Goal: Task Accomplishment & Management: Manage account settings

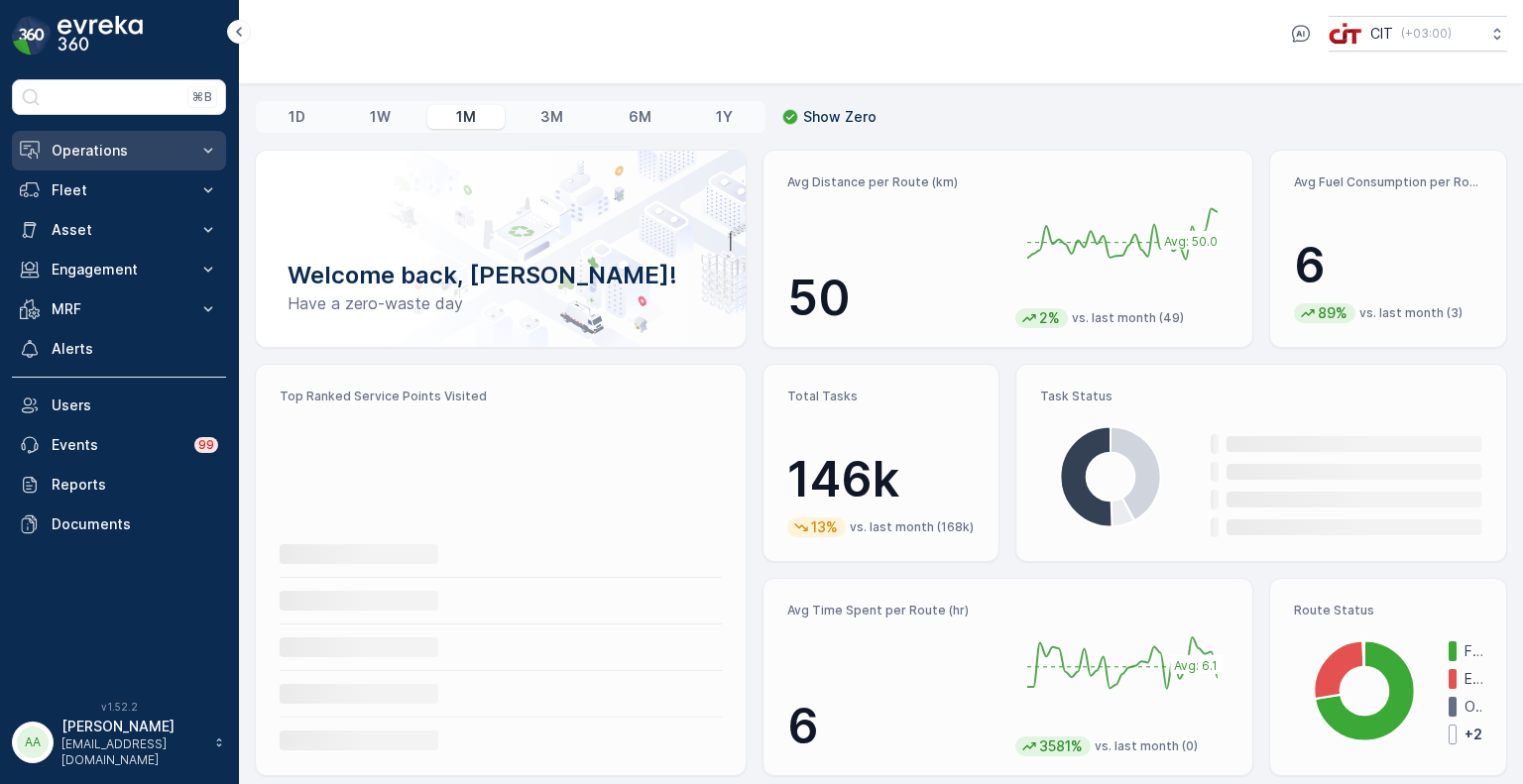
click at [76, 158] on p "Operations" at bounding box center [118, 150] width 134 height 20
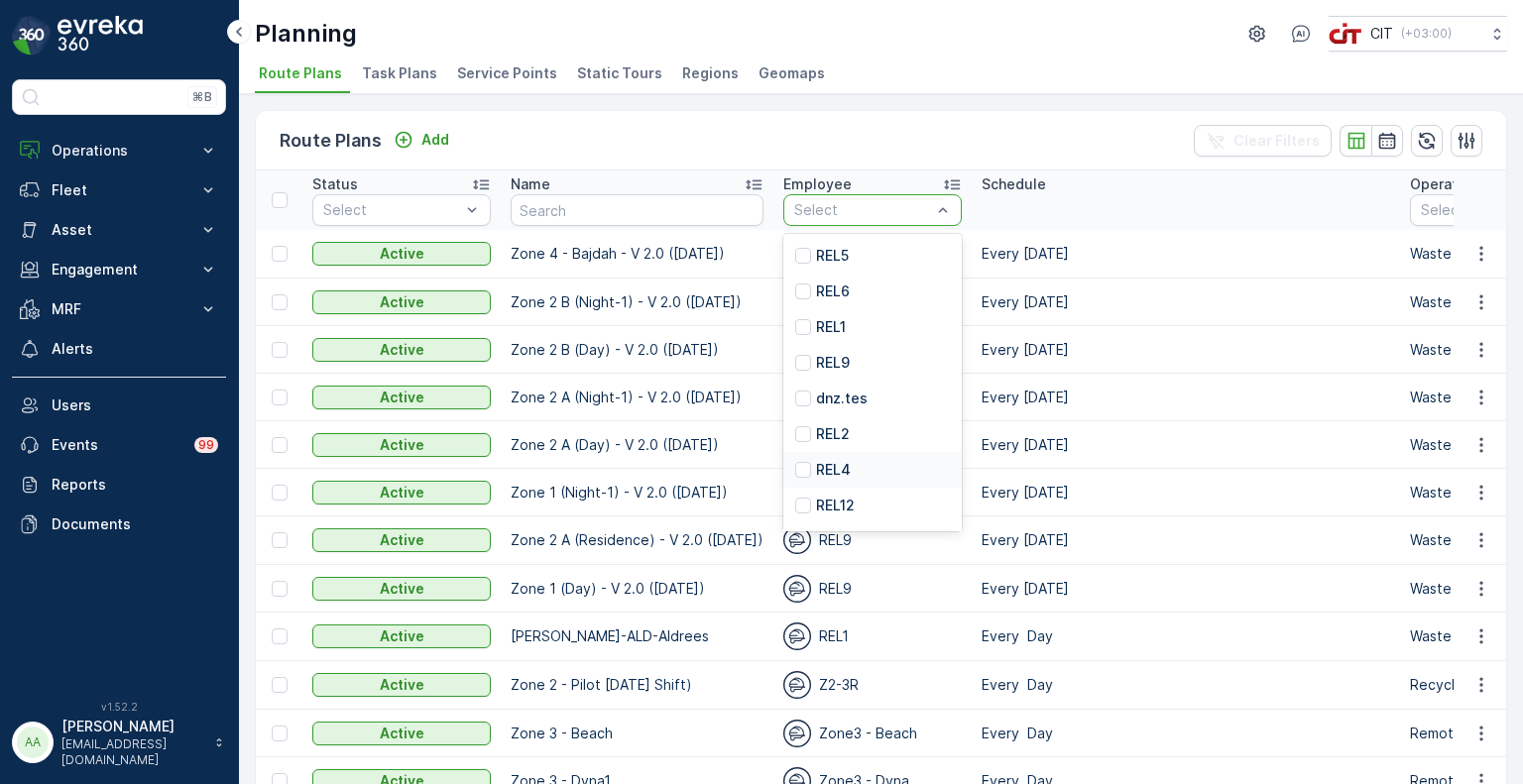
click at [863, 469] on div "REL4" at bounding box center [872, 470] width 178 height 36
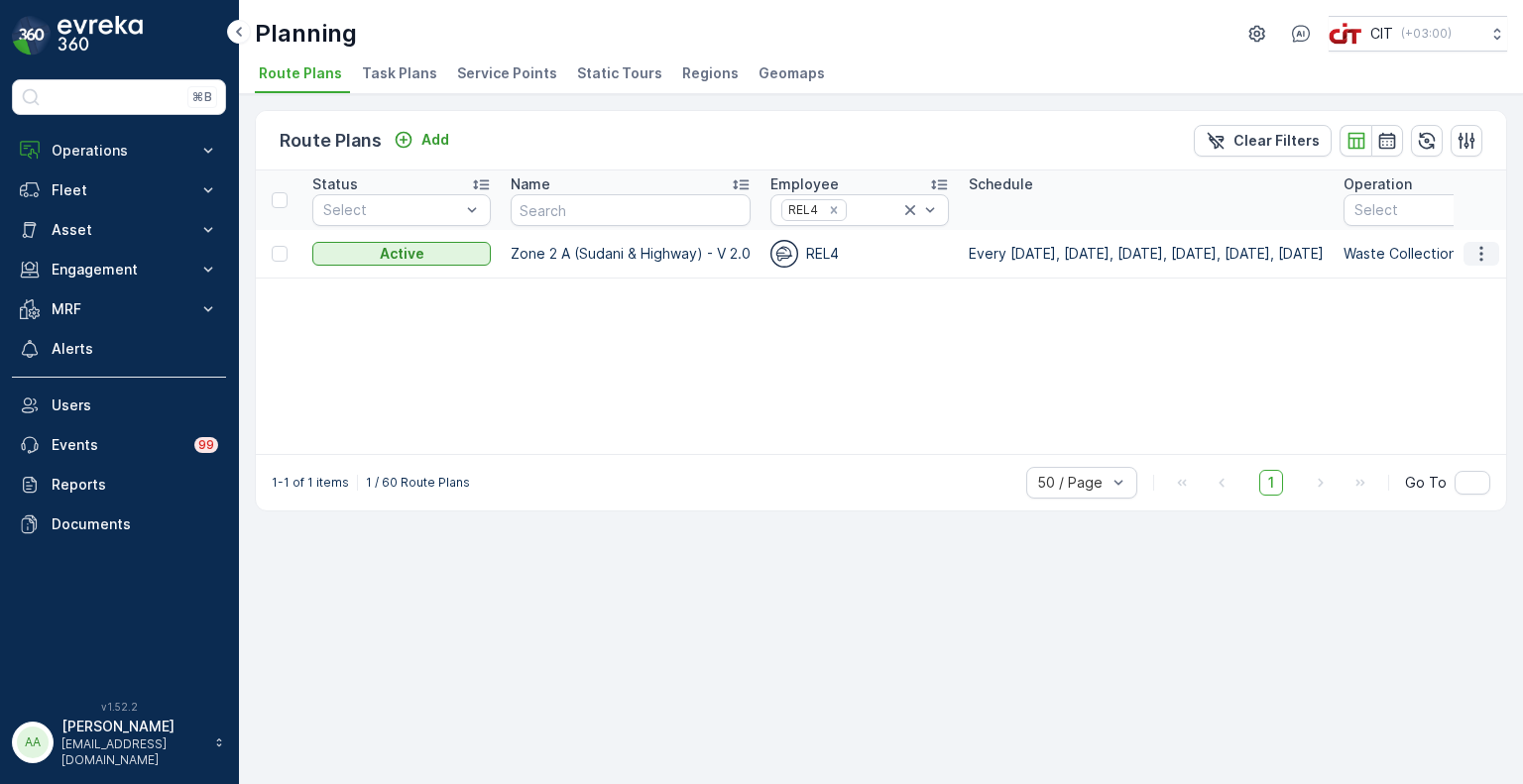
click at [1477, 258] on icon "button" at bounding box center [1481, 254] width 20 height 20
click at [1459, 293] on div "Edit Route Plan" at bounding box center [1462, 283] width 118 height 28
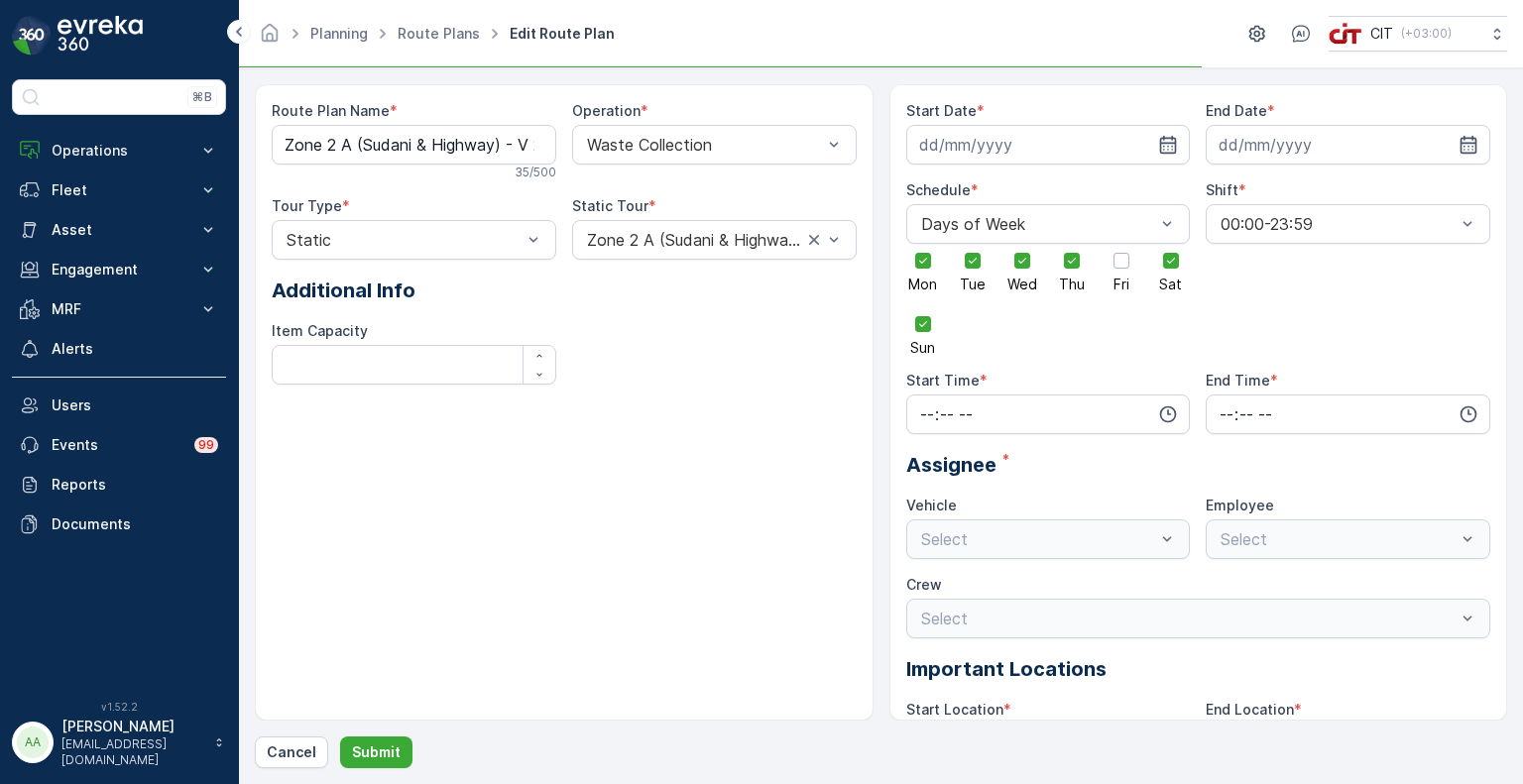
type input "[DATE]"
type input "13:00"
type input "18:00"
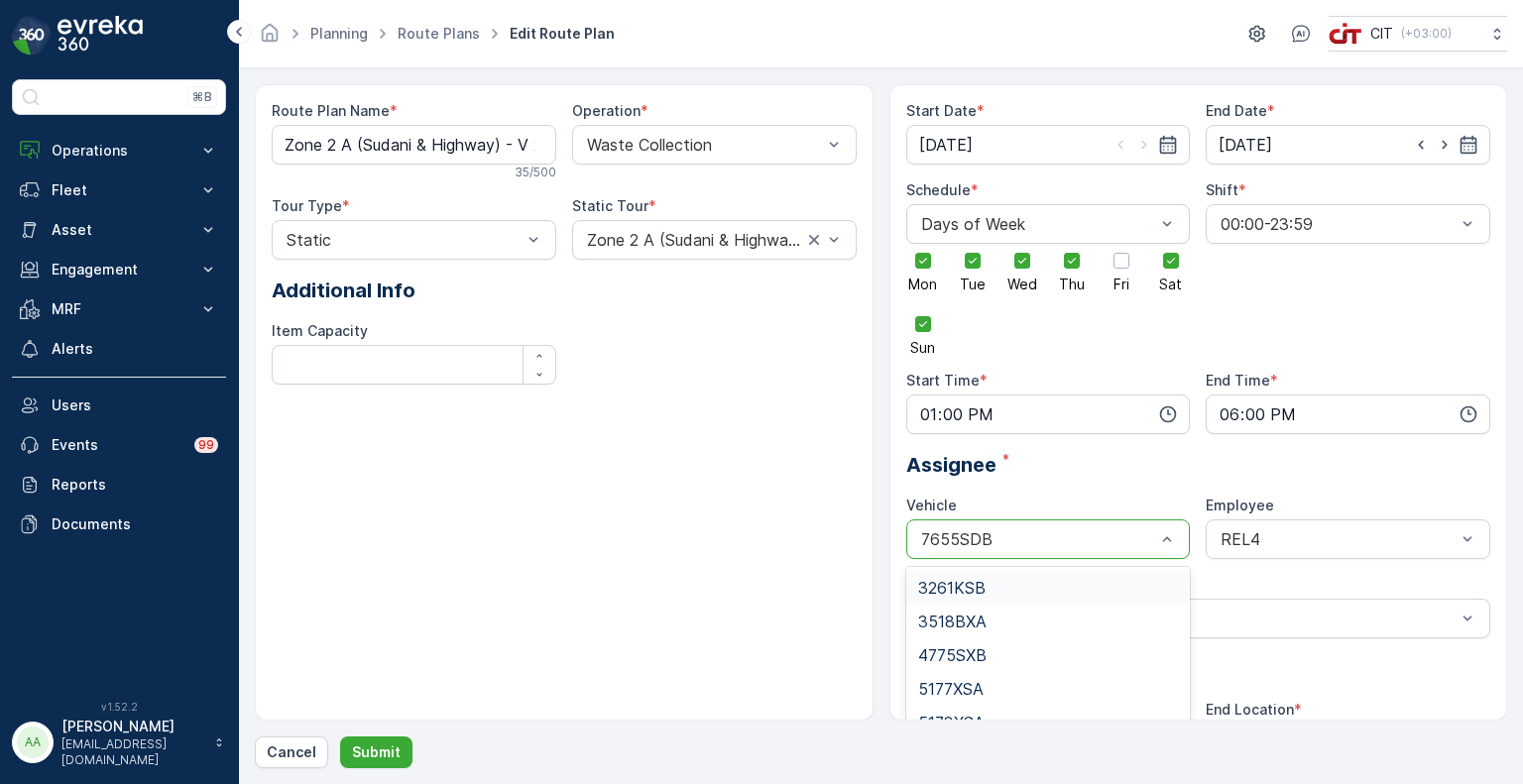
type input "6"
click at [999, 616] on div "6654ZRB" at bounding box center [1048, 621] width 261 height 18
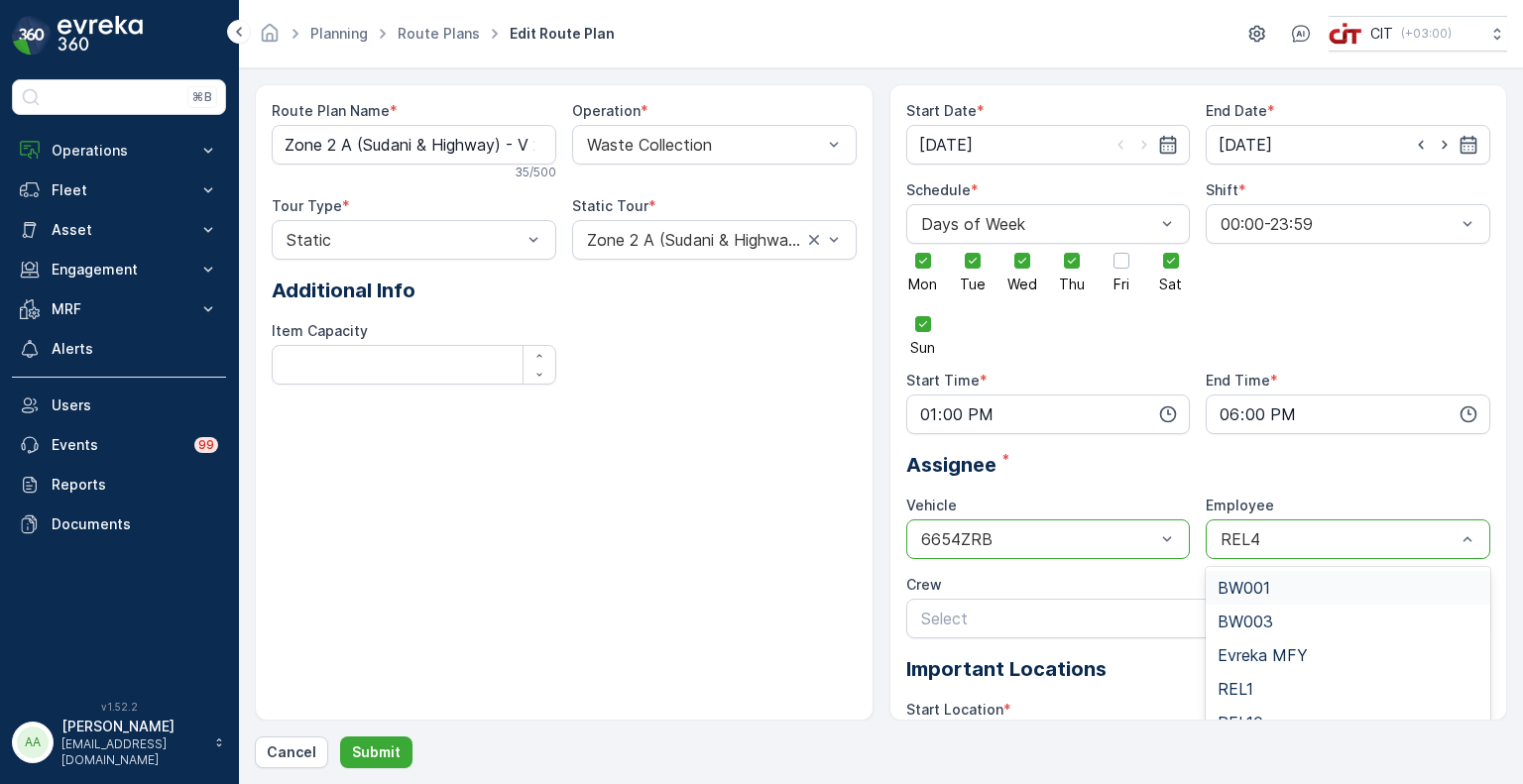
type input "5"
click at [1262, 692] on div "REL5" at bounding box center [1348, 688] width 261 height 18
click at [392, 739] on button "Submit" at bounding box center [376, 752] width 73 height 32
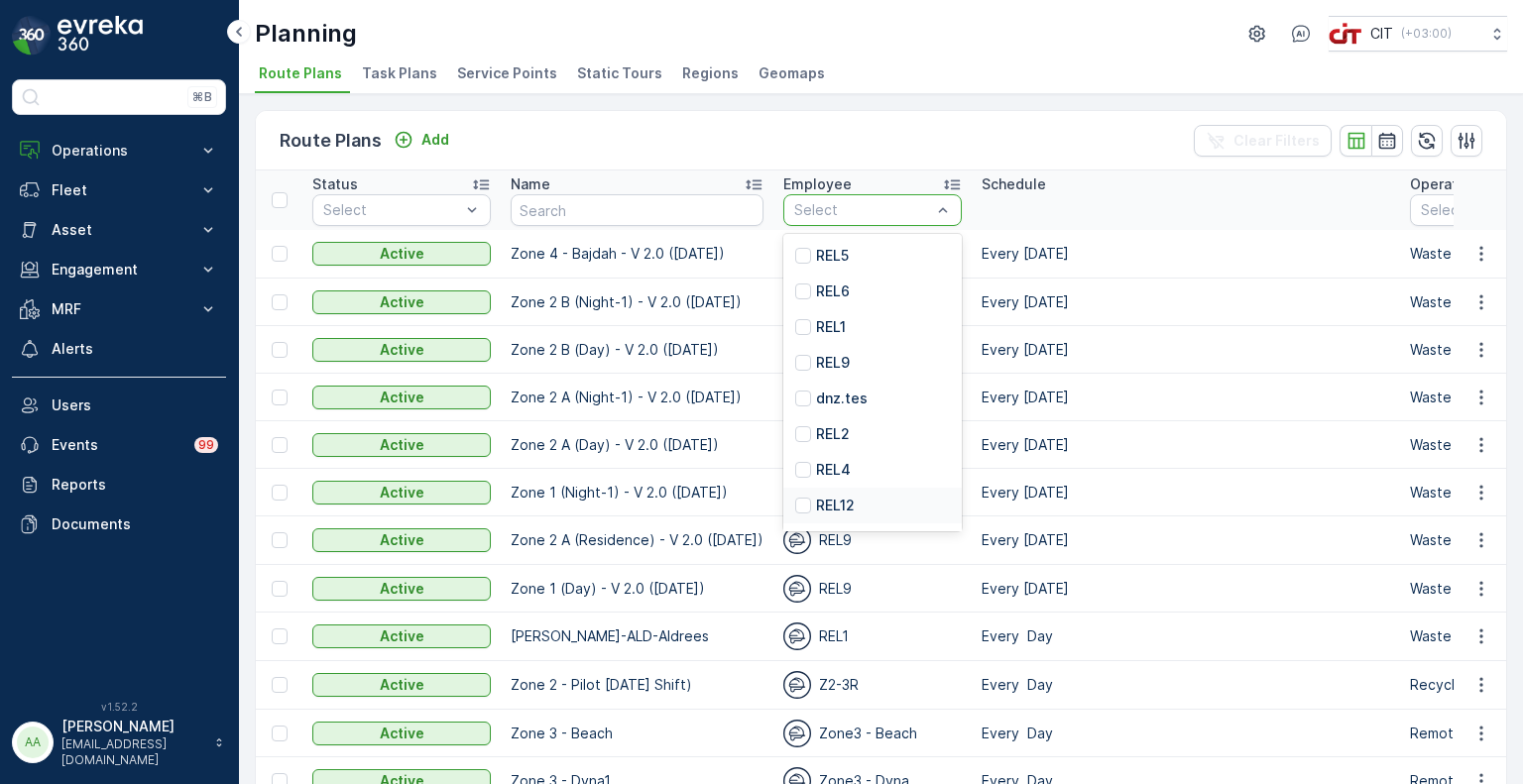
click at [822, 498] on p "REL12" at bounding box center [835, 505] width 39 height 20
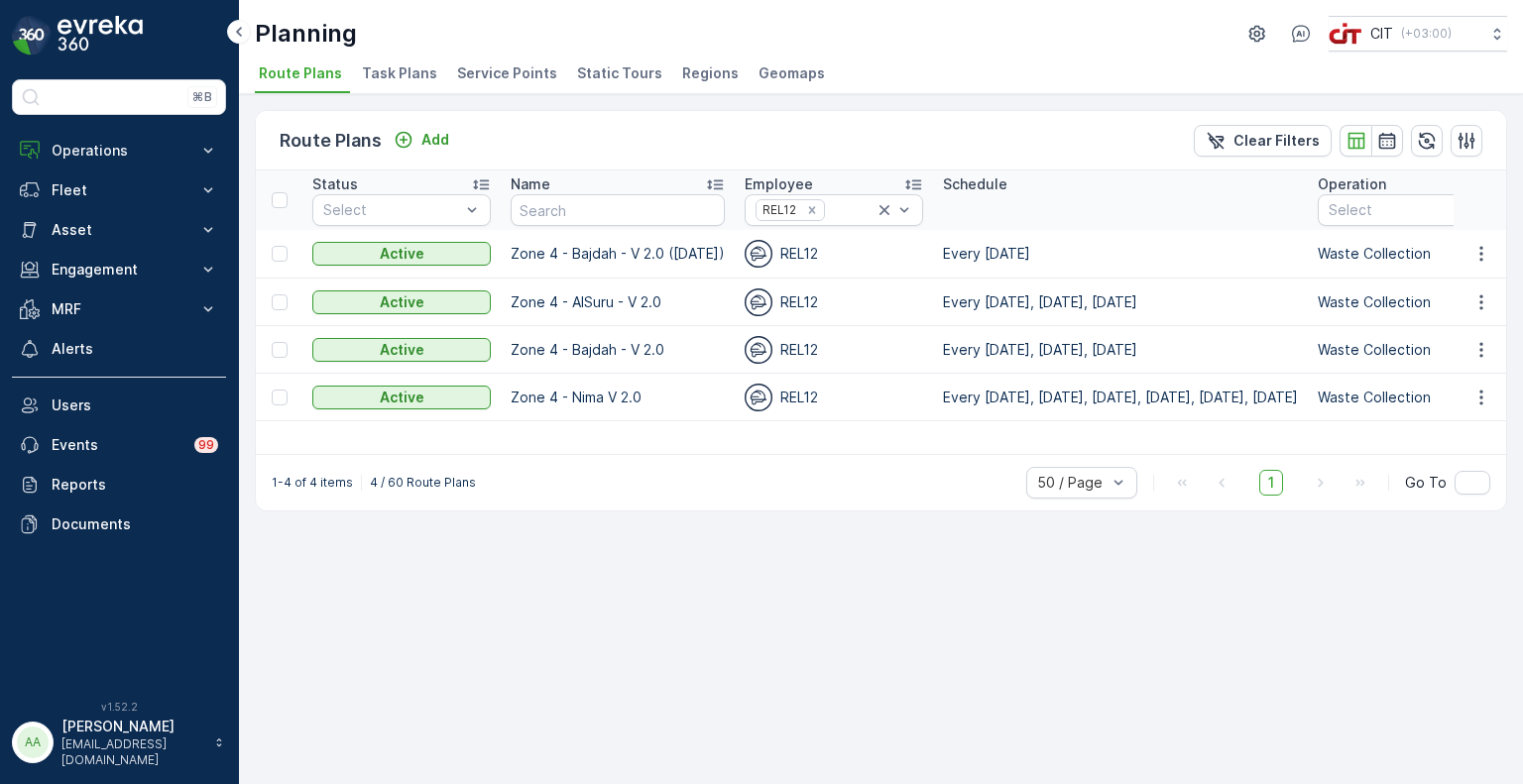
click at [1484, 398] on icon "button" at bounding box center [1481, 397] width 20 height 20
click at [1453, 420] on span "Edit Route Plan" at bounding box center [1462, 425] width 103 height 20
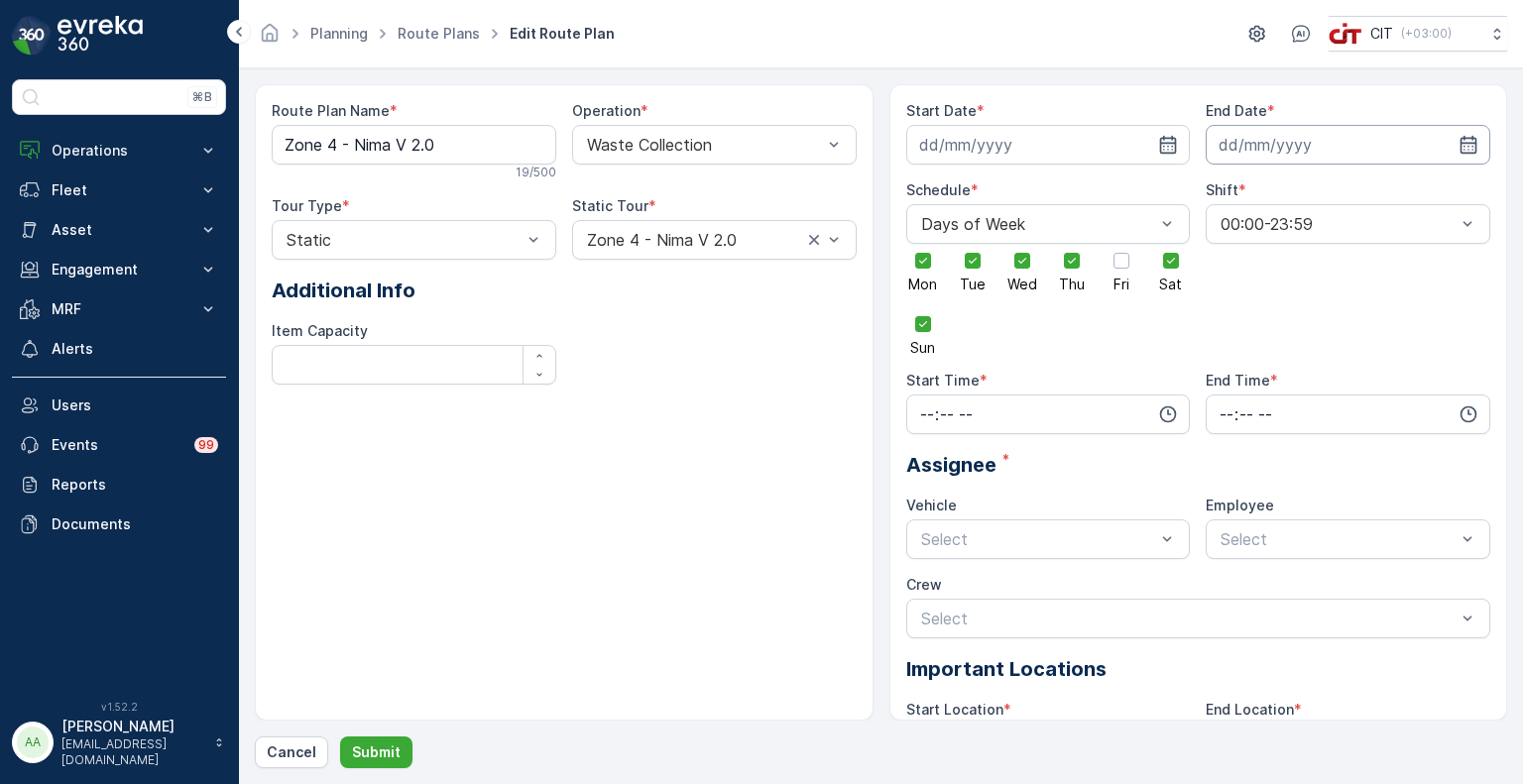
type input "[DATE]"
type input "06:00"
type input "12:00"
click at [1292, 138] on input "[DATE]" at bounding box center [1348, 144] width 285 height 40
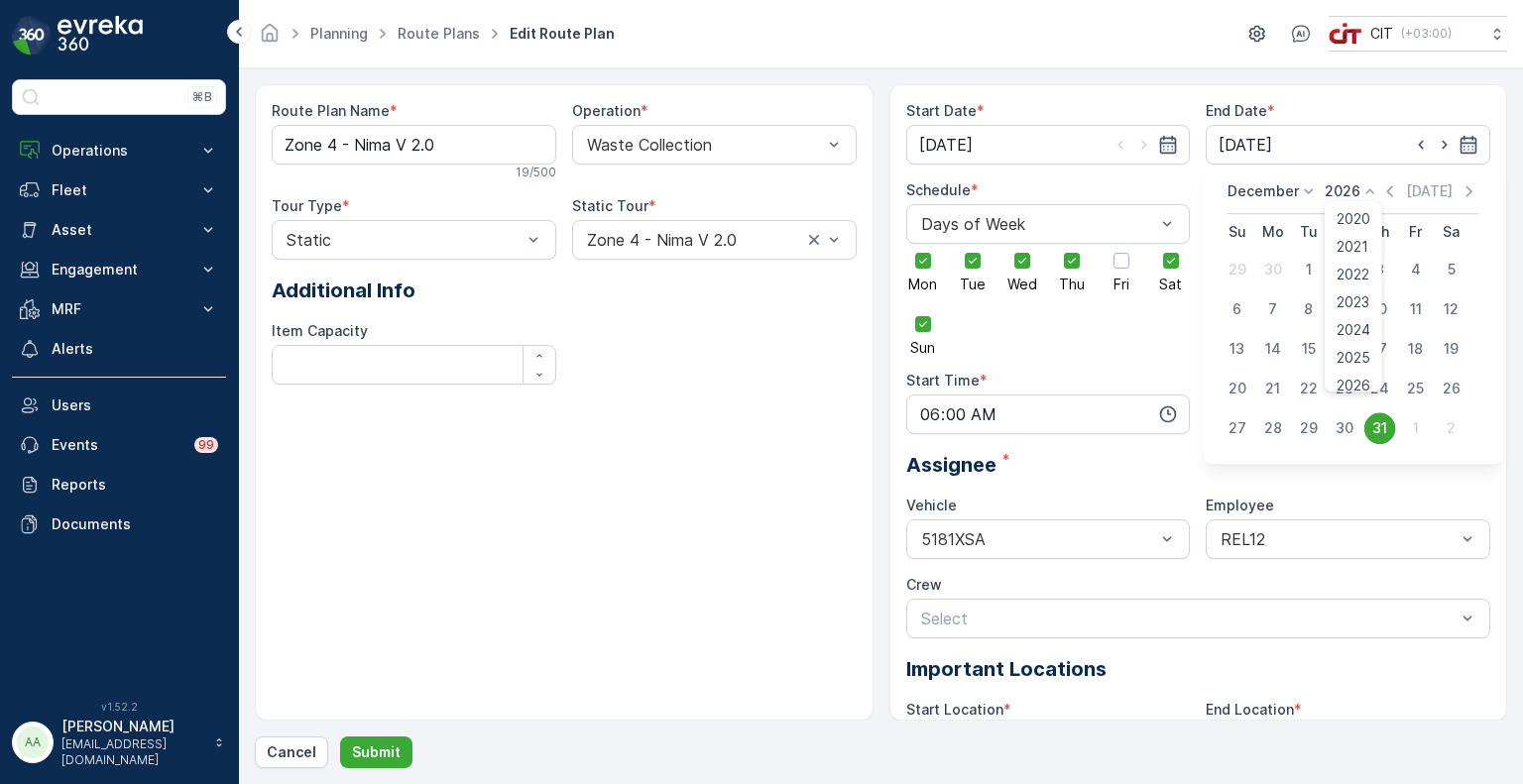
click at [1343, 192] on p "2026" at bounding box center [1343, 191] width 36 height 20
click at [1340, 352] on span "2025" at bounding box center [1354, 358] width 34 height 20
click at [1275, 189] on p "December" at bounding box center [1263, 191] width 72 height 20
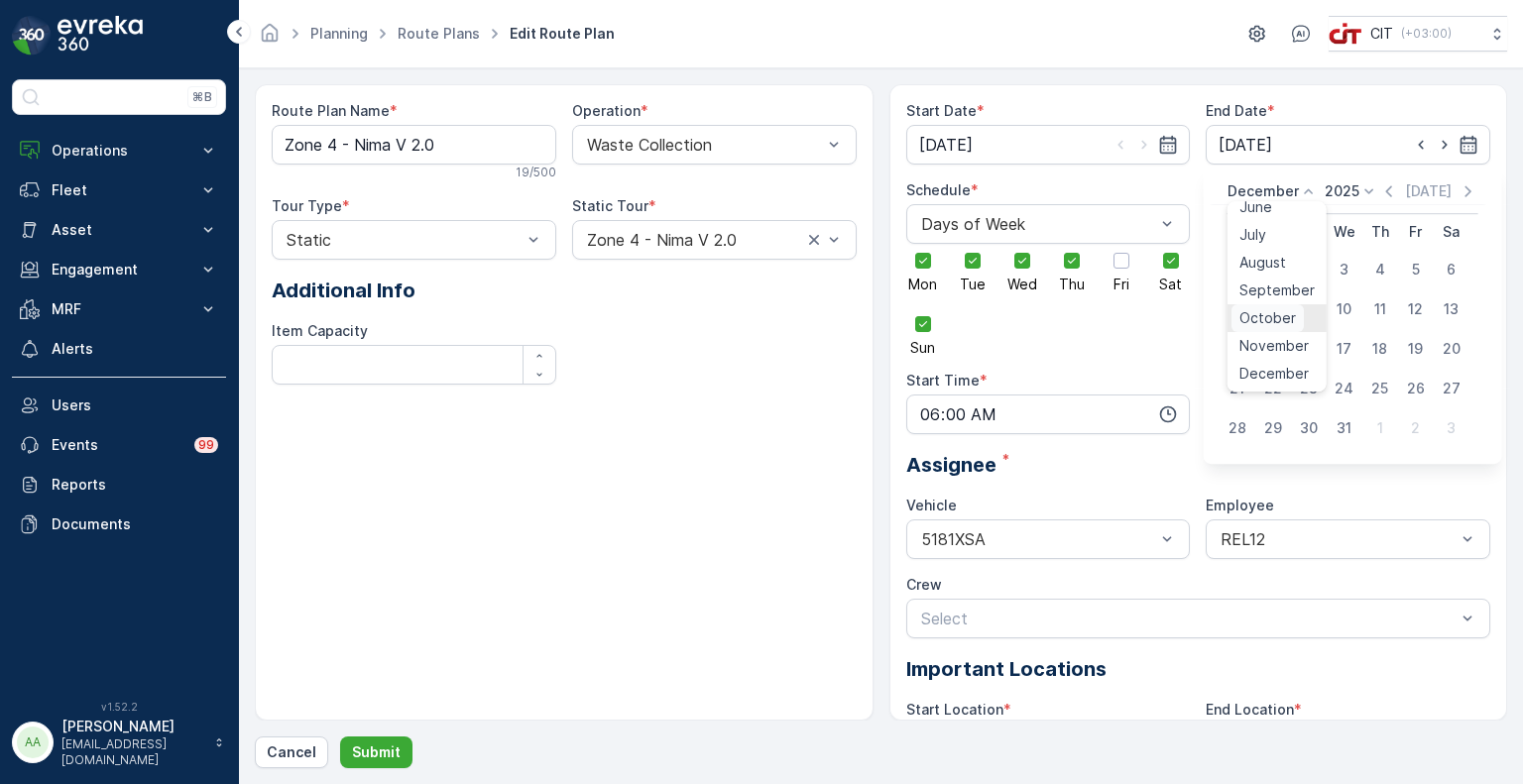
click at [1271, 320] on span "October" at bounding box center [1267, 318] width 57 height 20
click at [1233, 344] on div "12" at bounding box center [1237, 349] width 32 height 32
type input "[DATE]"
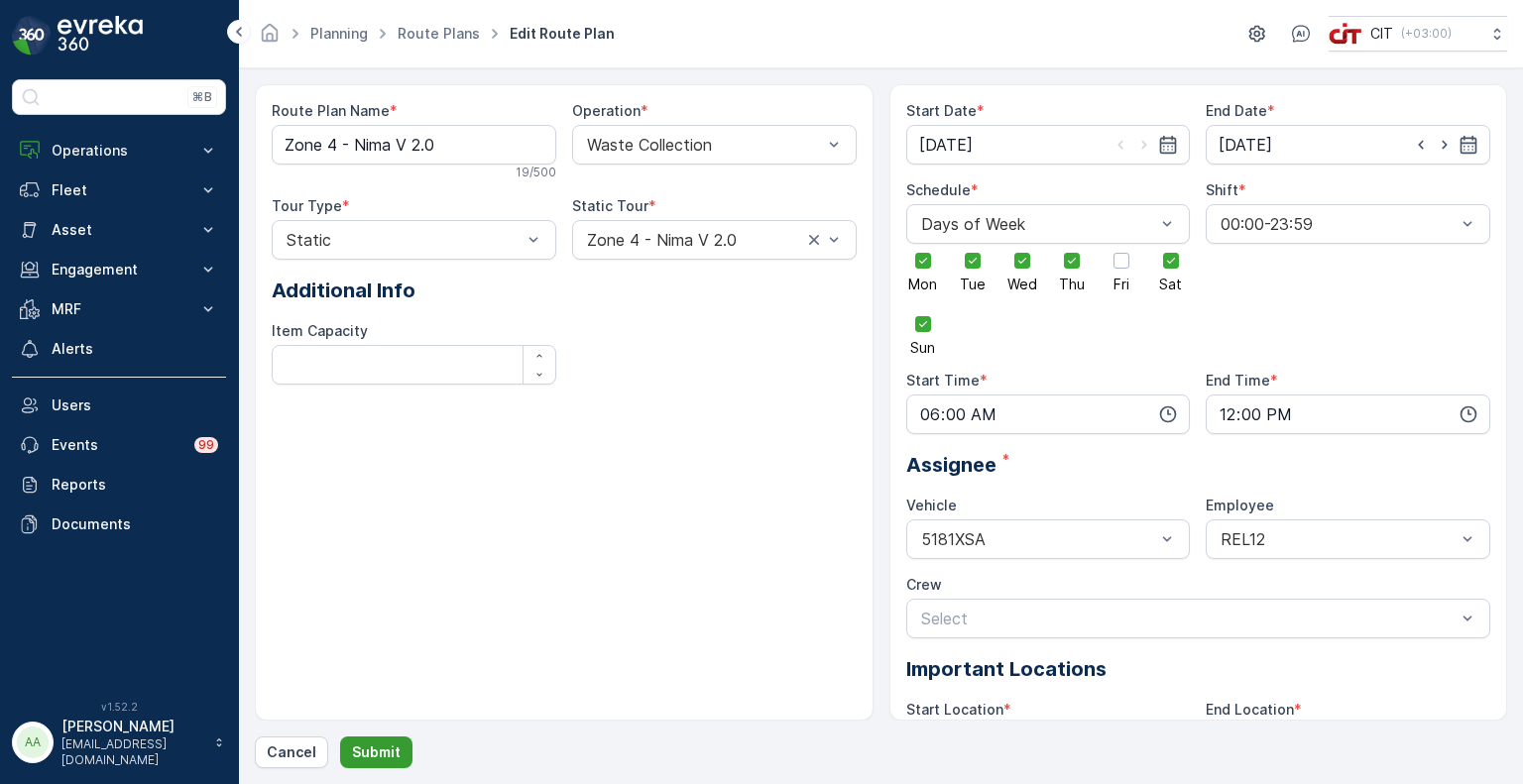
click at [380, 750] on p "Submit" at bounding box center [376, 752] width 49 height 20
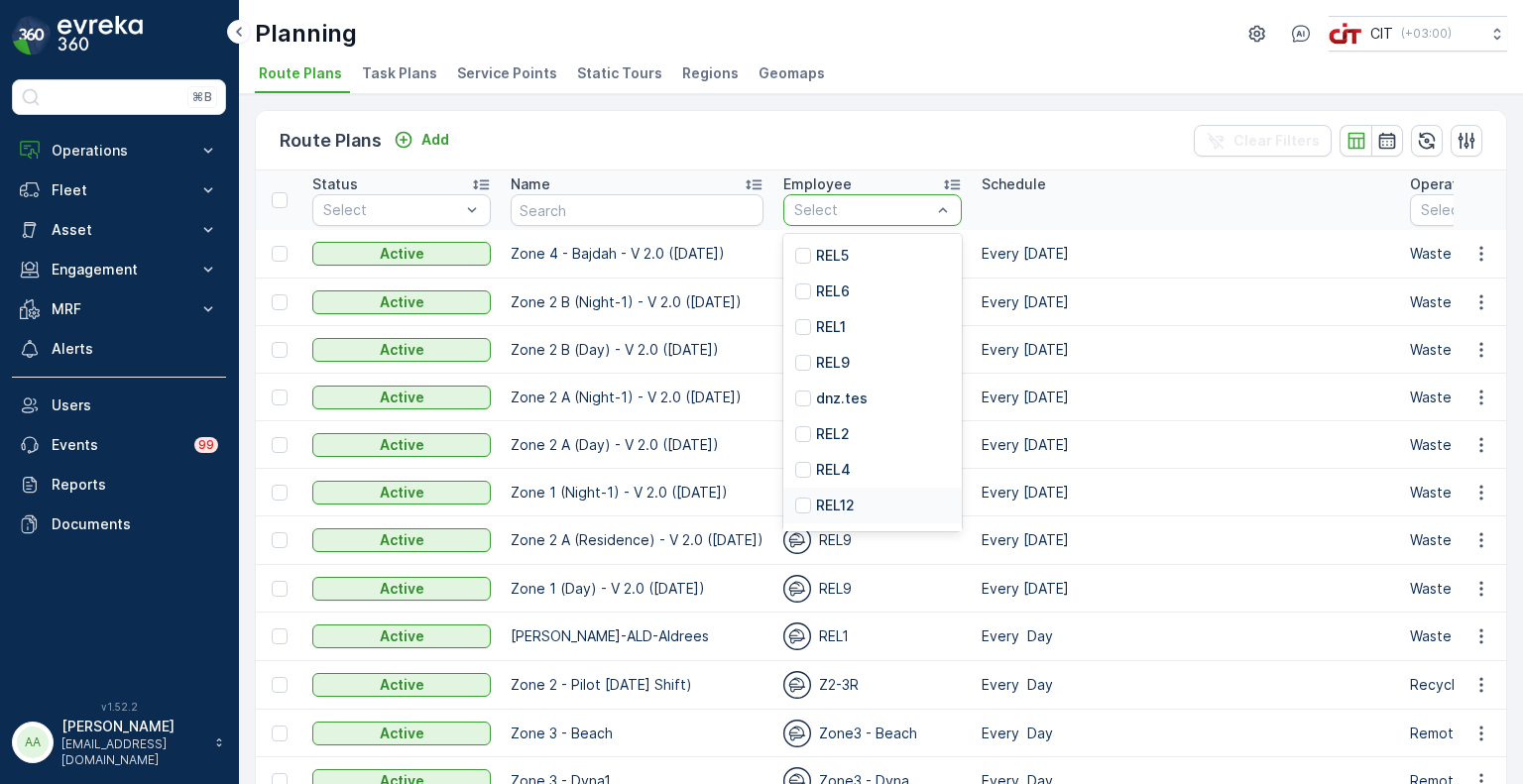
click at [826, 504] on p "REL12" at bounding box center [835, 505] width 39 height 20
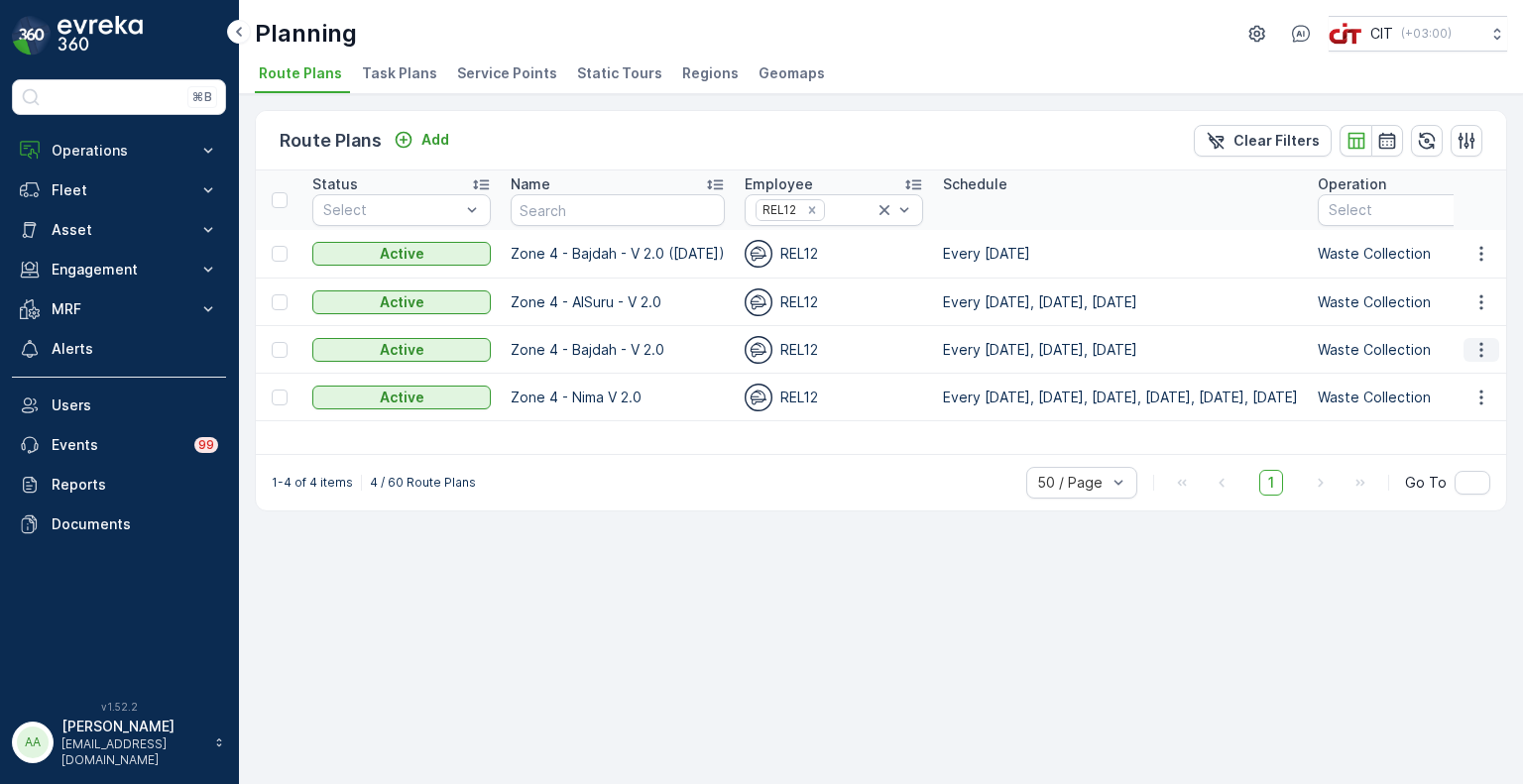
click at [1484, 345] on icon "button" at bounding box center [1481, 350] width 20 height 20
click at [1455, 373] on span "Edit Route Plan" at bounding box center [1462, 377] width 103 height 20
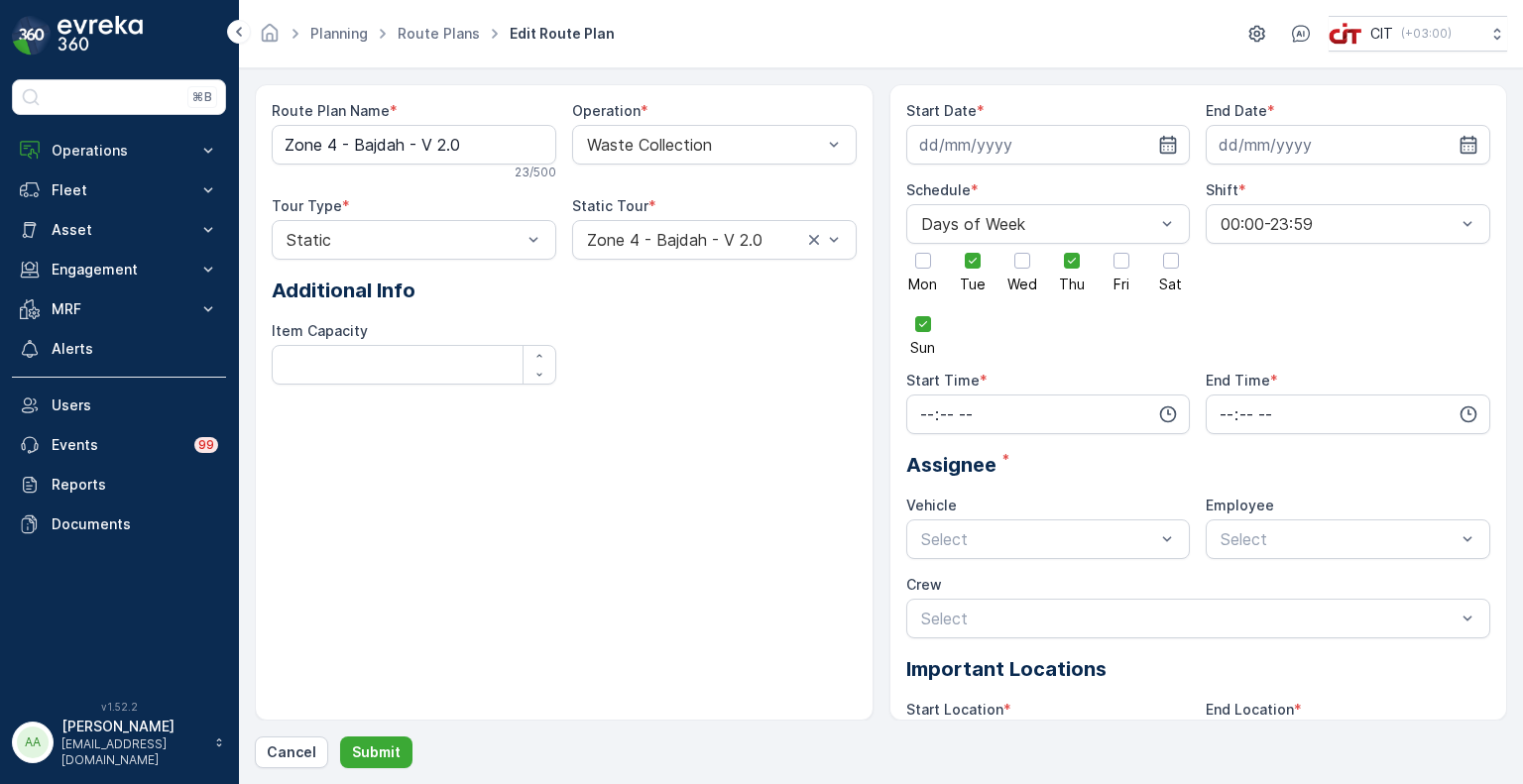
type input "[DATE]"
type input "13:00"
type input "18:00"
click at [1297, 151] on input "[DATE]" at bounding box center [1348, 144] width 285 height 40
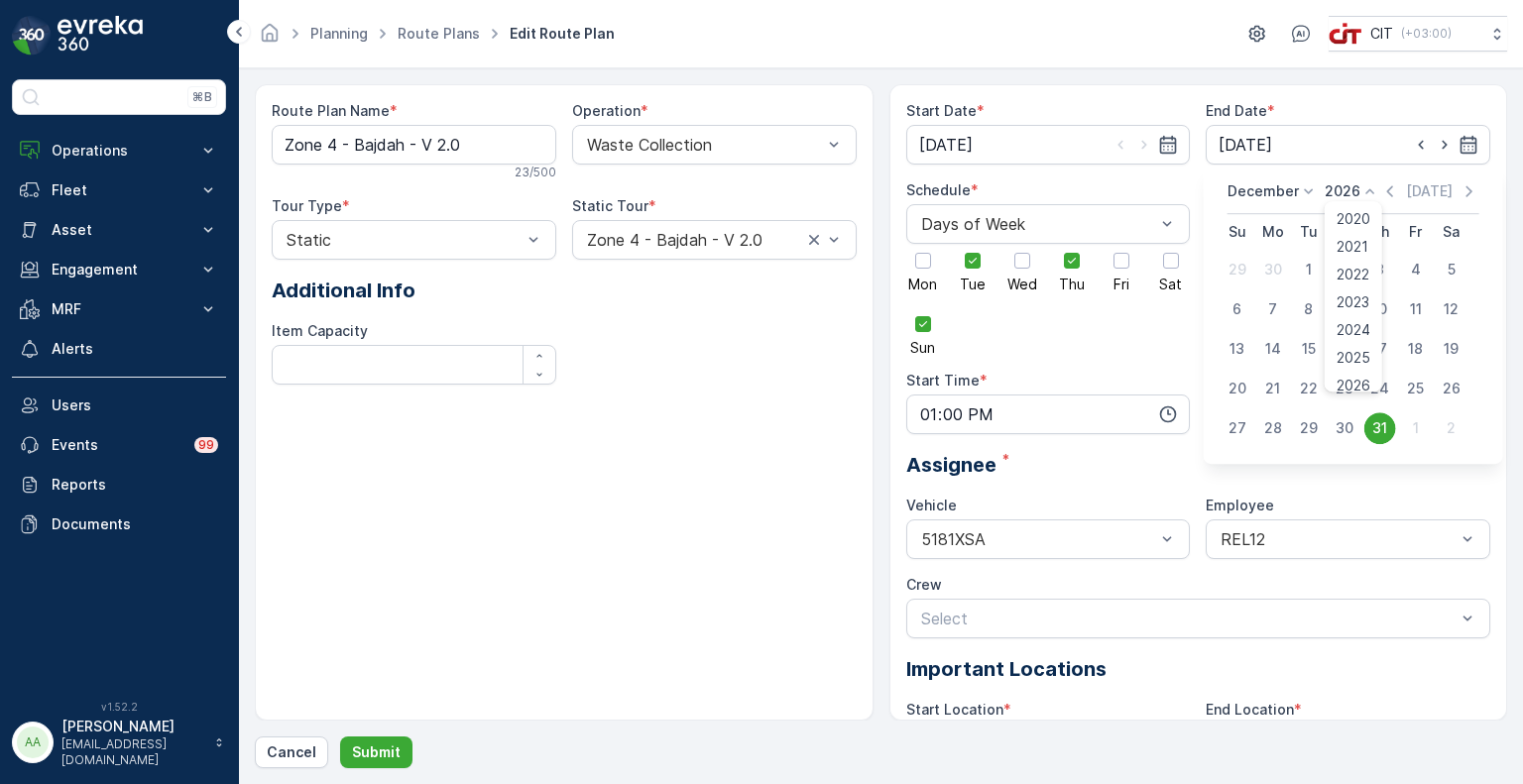
click at [1346, 191] on p "2026" at bounding box center [1343, 191] width 36 height 20
click at [1359, 349] on span "2025" at bounding box center [1354, 350] width 34 height 20
click at [1246, 197] on p "December" at bounding box center [1263, 191] width 72 height 20
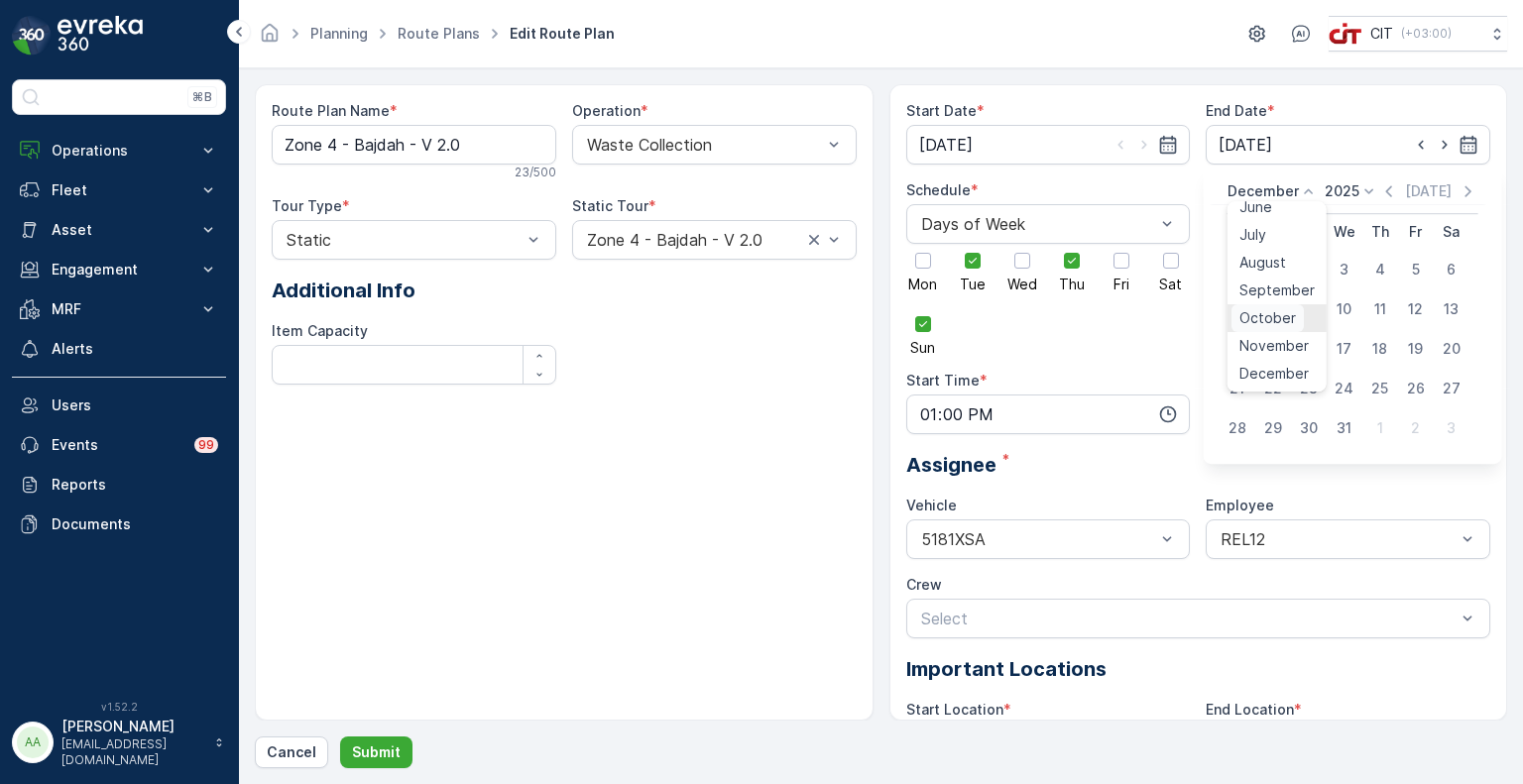
click at [1265, 310] on span "October" at bounding box center [1267, 318] width 57 height 20
click at [1239, 340] on div "12" at bounding box center [1237, 349] width 32 height 32
type input "[DATE]"
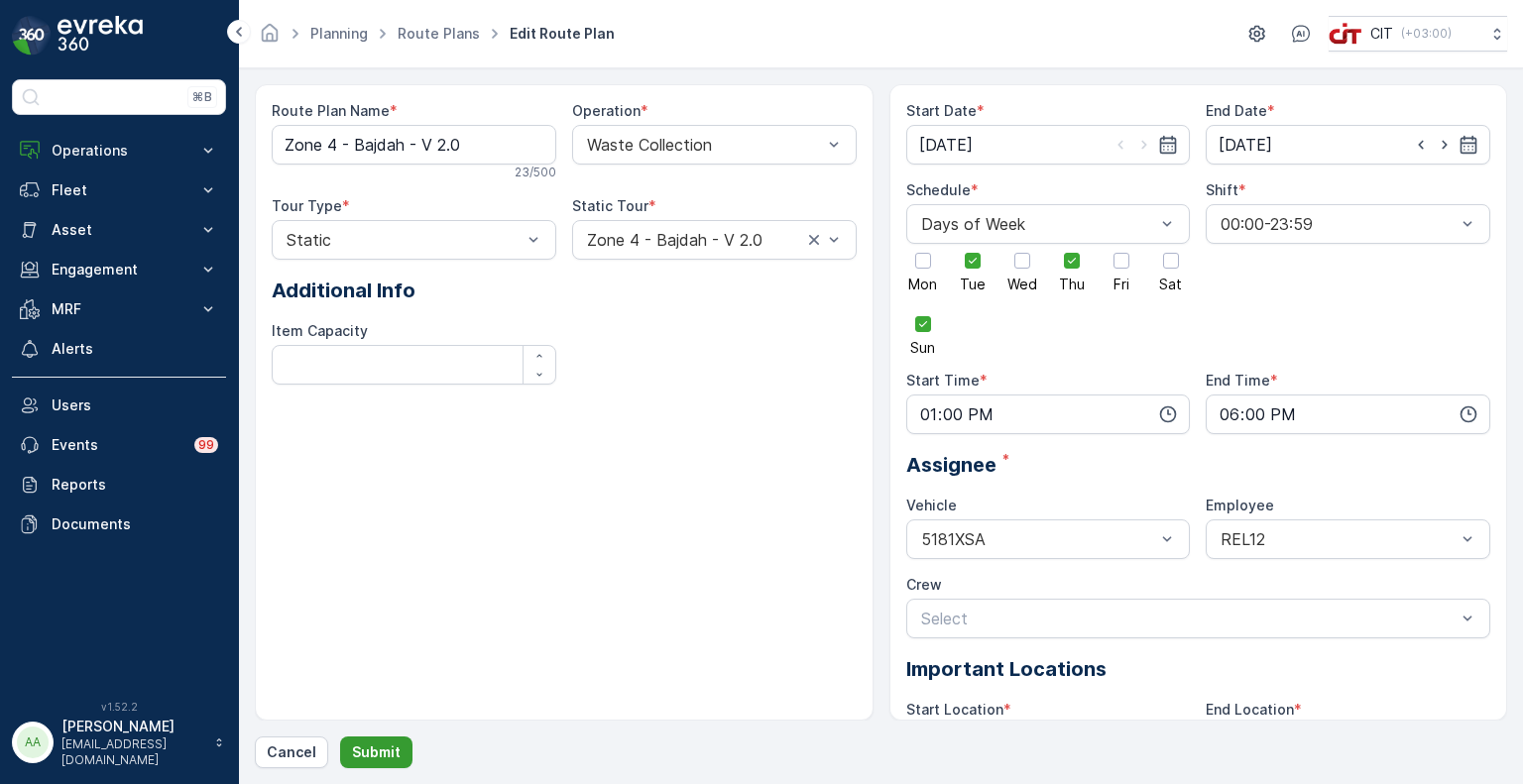
click at [365, 746] on p "Submit" at bounding box center [376, 752] width 49 height 20
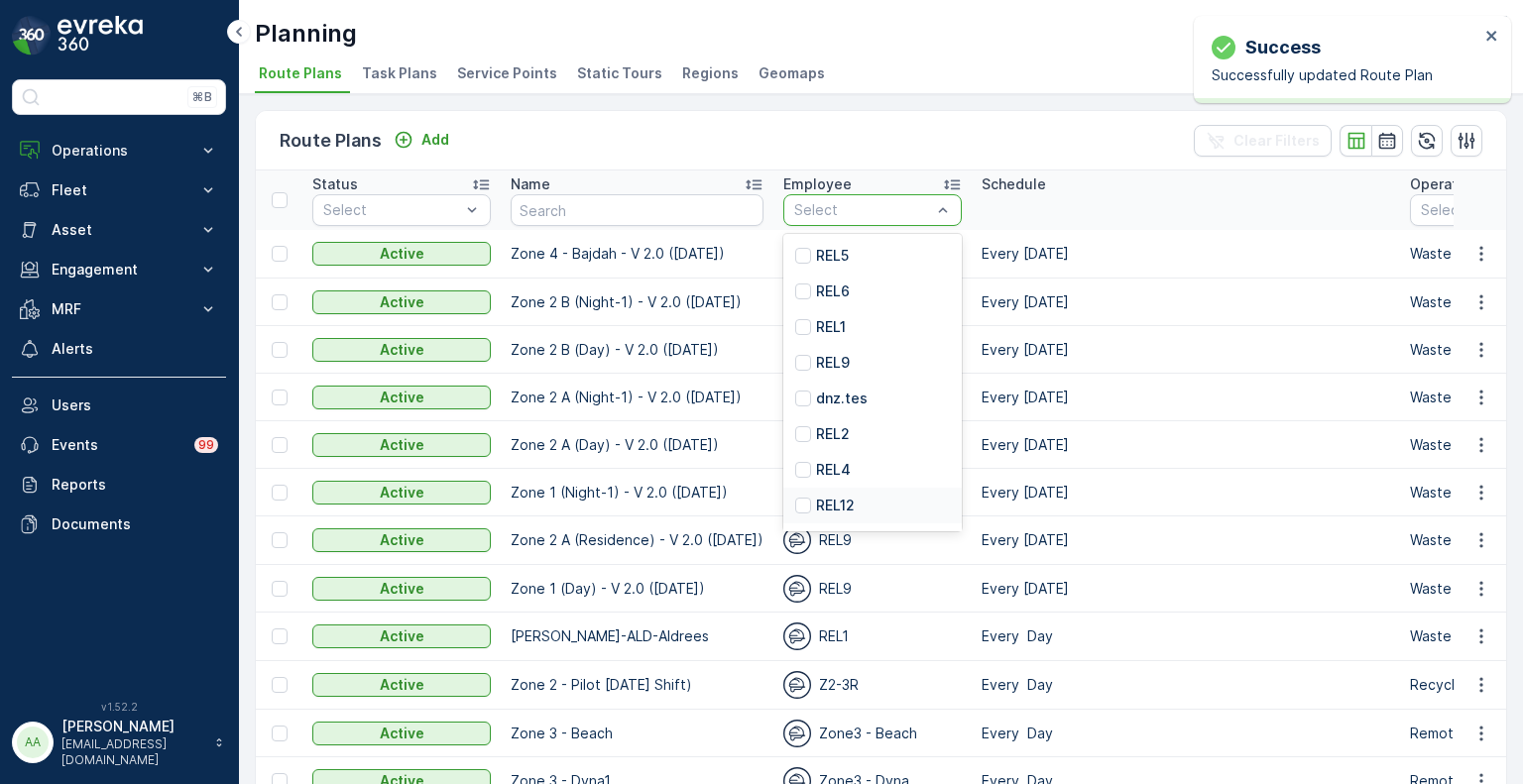
click at [816, 496] on p "REL12" at bounding box center [835, 505] width 39 height 20
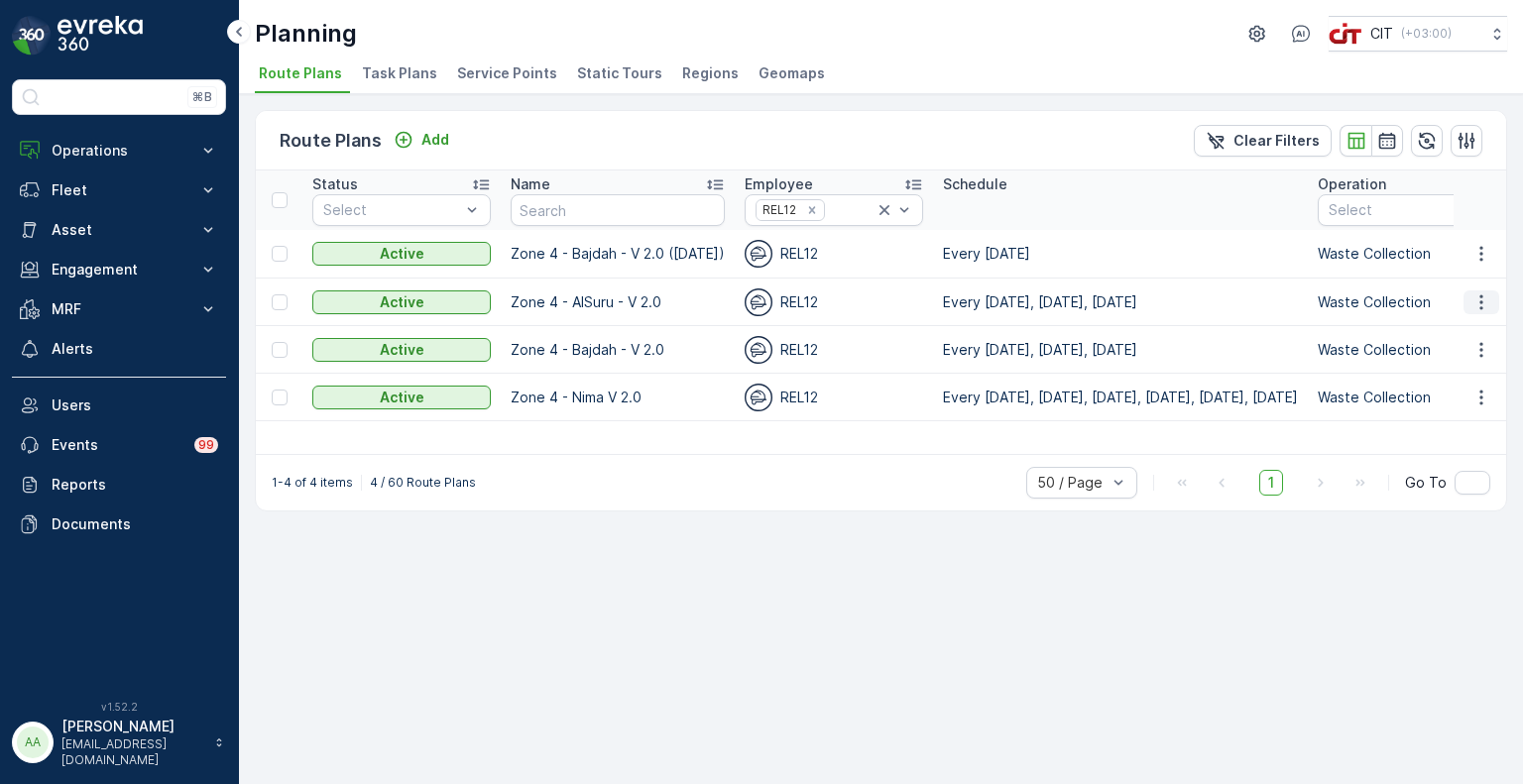
click at [1475, 296] on icon "button" at bounding box center [1481, 302] width 20 height 20
click at [1461, 324] on span "Edit Route Plan" at bounding box center [1462, 330] width 103 height 20
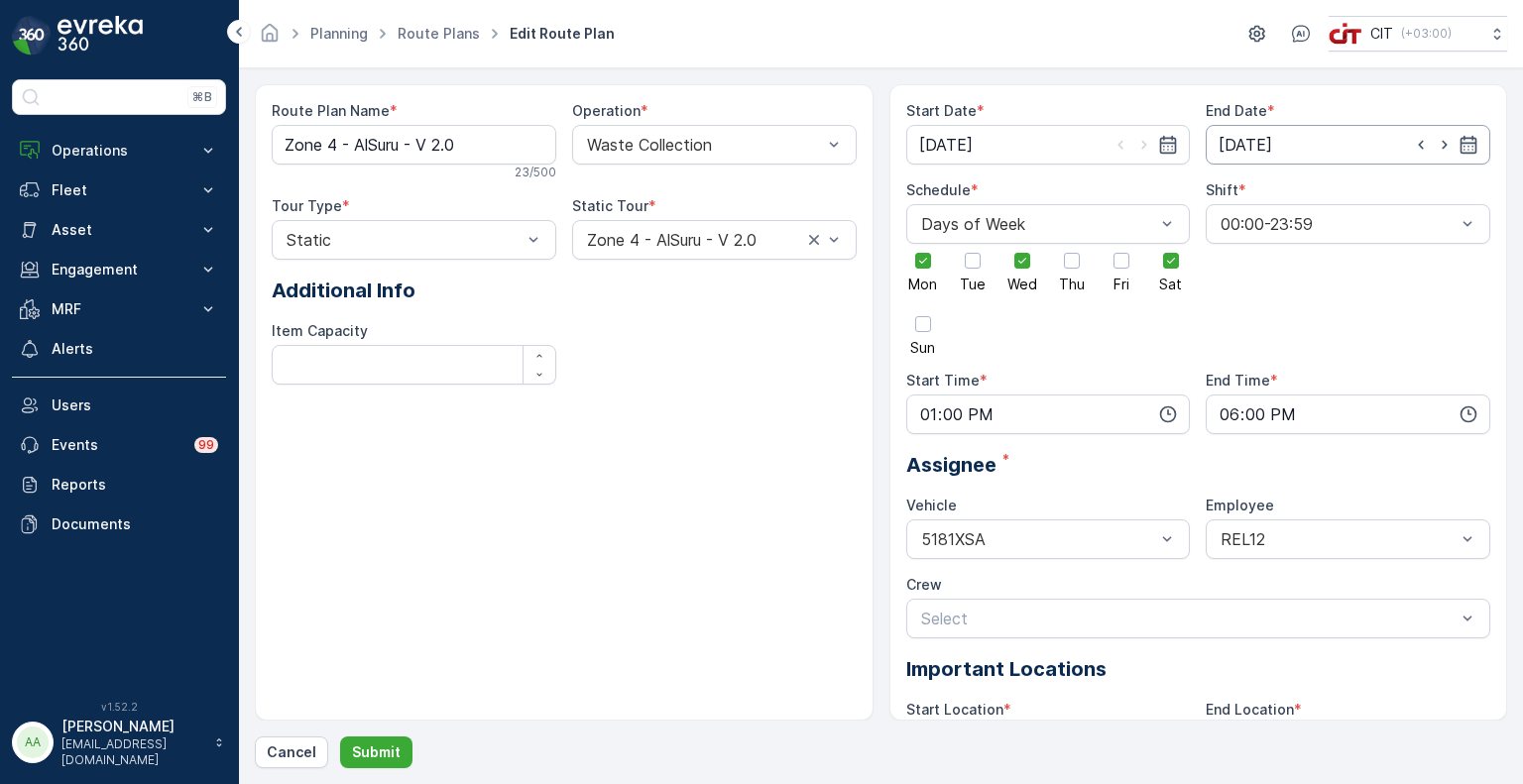
click at [1317, 138] on input "[DATE]" at bounding box center [1348, 144] width 285 height 40
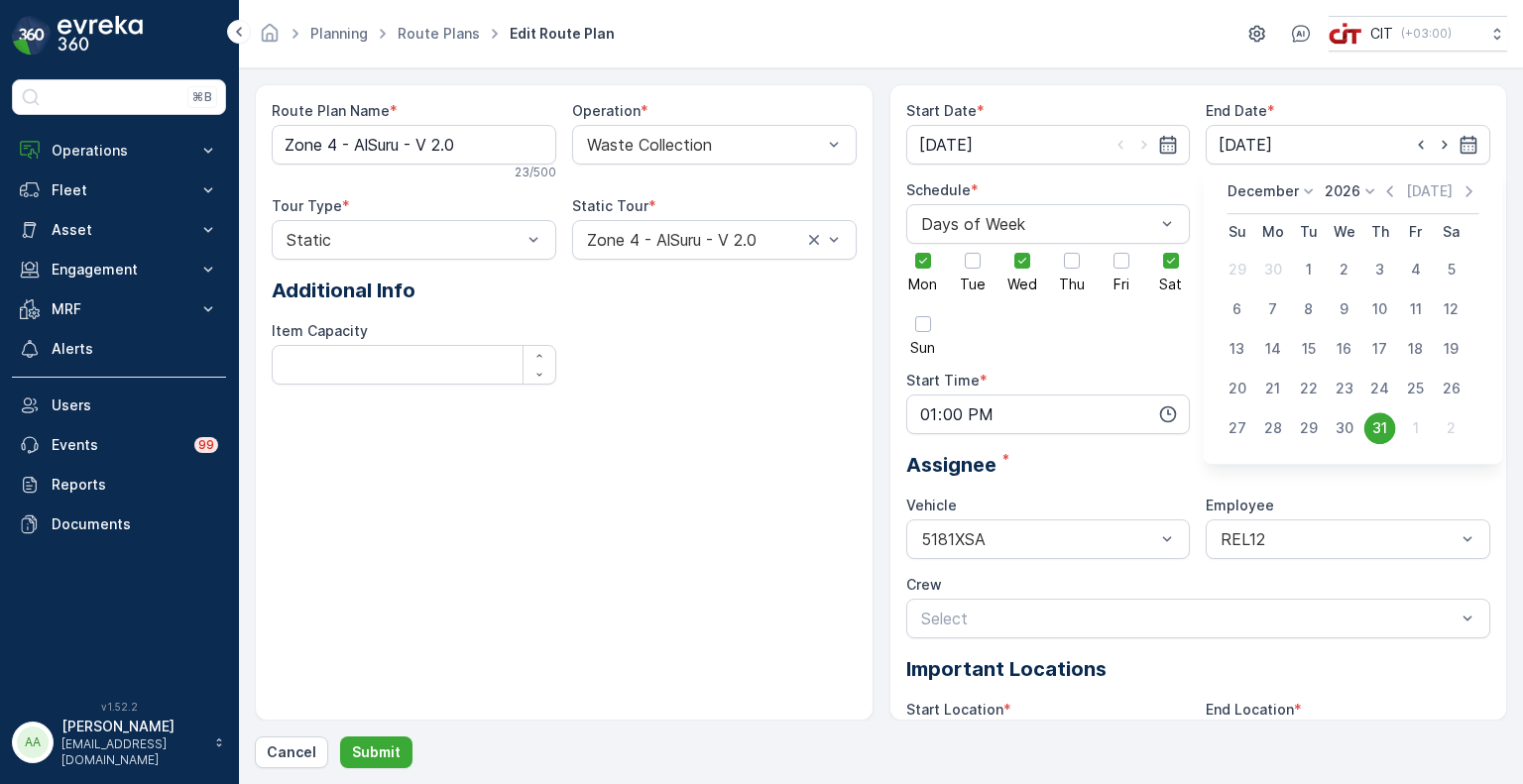
click at [1327, 192] on p "2026" at bounding box center [1343, 191] width 36 height 20
click at [1363, 355] on span "2025" at bounding box center [1354, 358] width 34 height 20
click at [1247, 193] on p "December" at bounding box center [1263, 191] width 72 height 20
click at [1260, 309] on span "October" at bounding box center [1267, 318] width 57 height 20
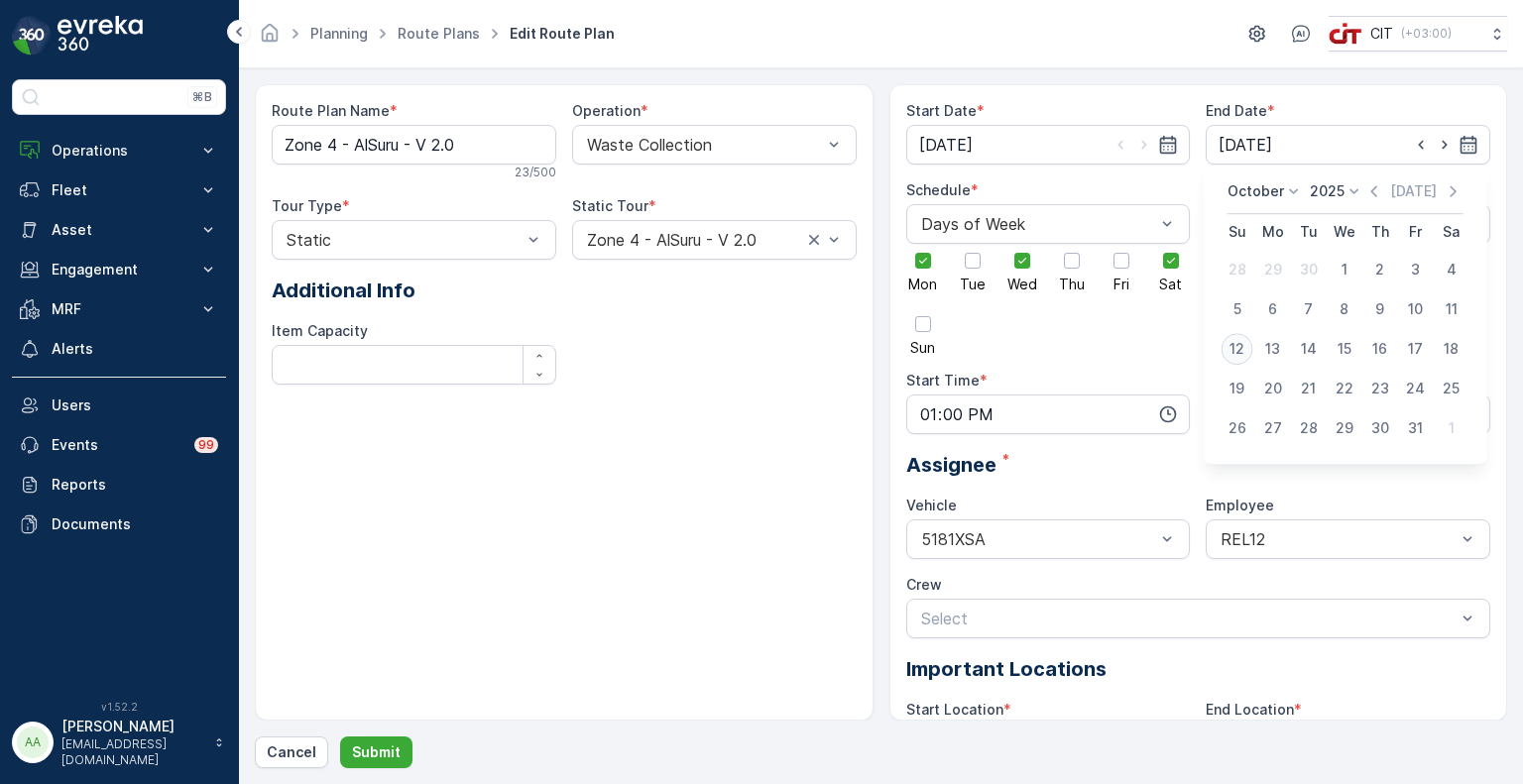
click at [1232, 339] on div "12" at bounding box center [1237, 349] width 32 height 32
type input "[DATE]"
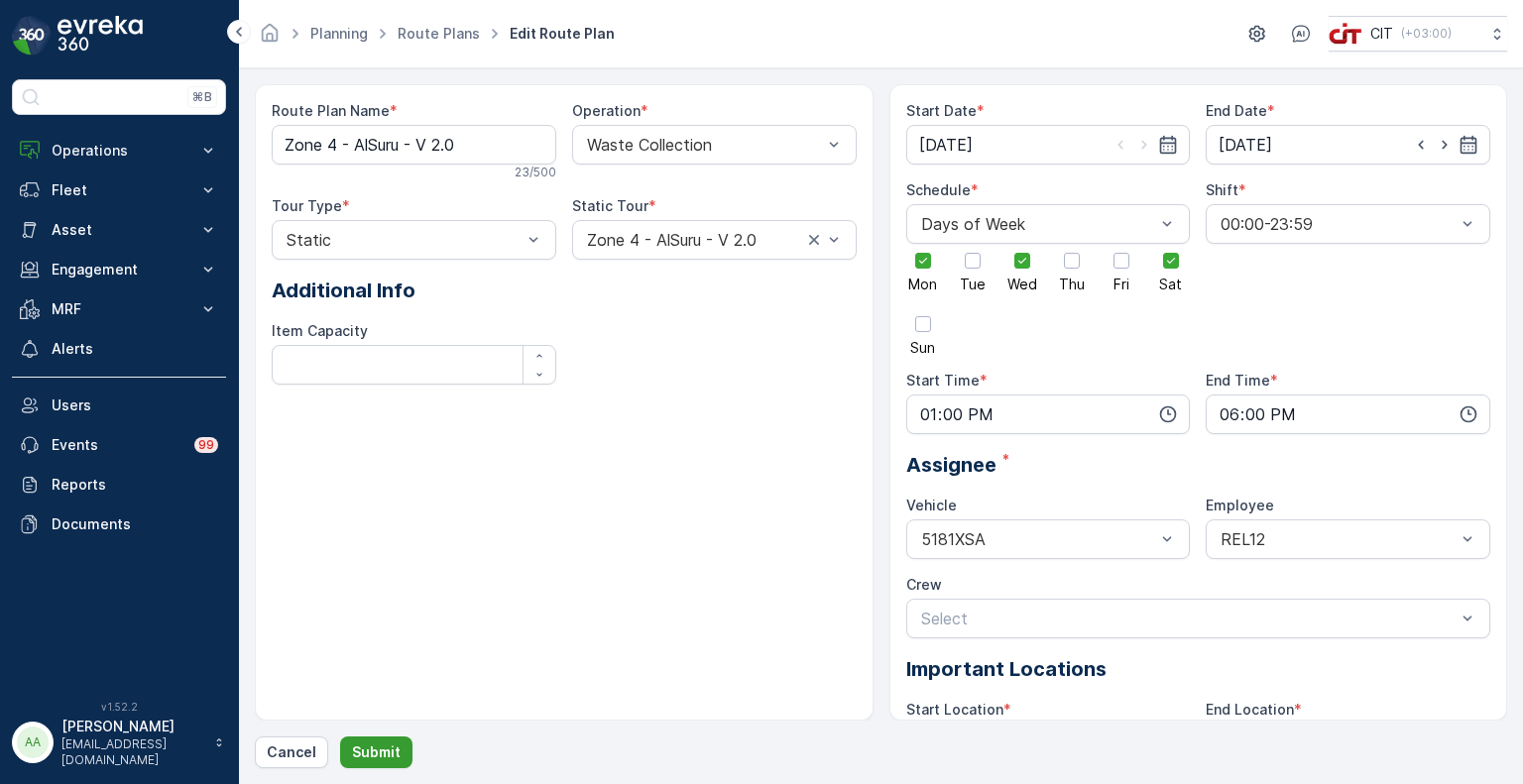
click at [396, 740] on button "Submit" at bounding box center [376, 752] width 73 height 32
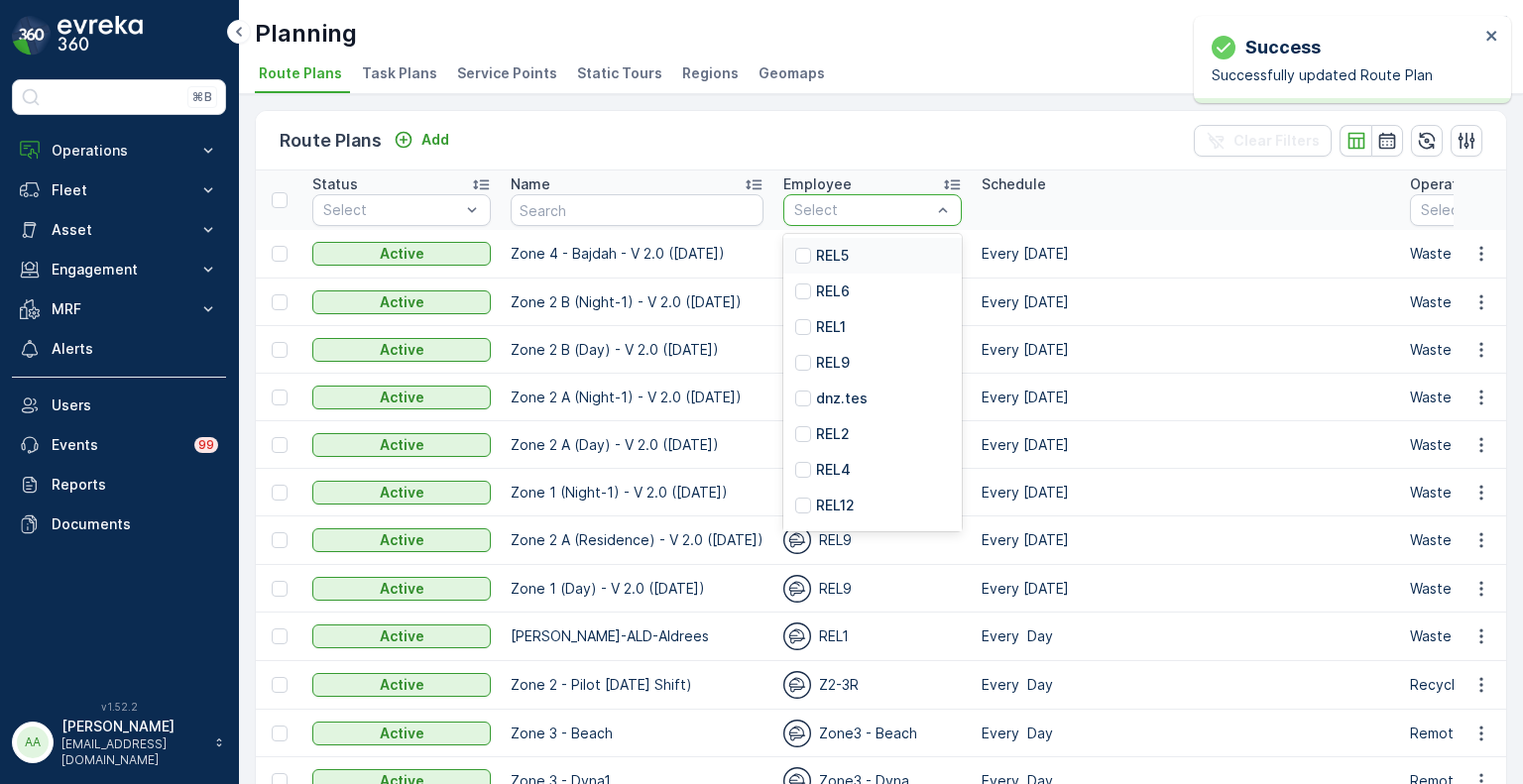
click at [838, 219] on div "Select" at bounding box center [872, 210] width 178 height 32
click at [816, 500] on p "REL12" at bounding box center [835, 505] width 39 height 20
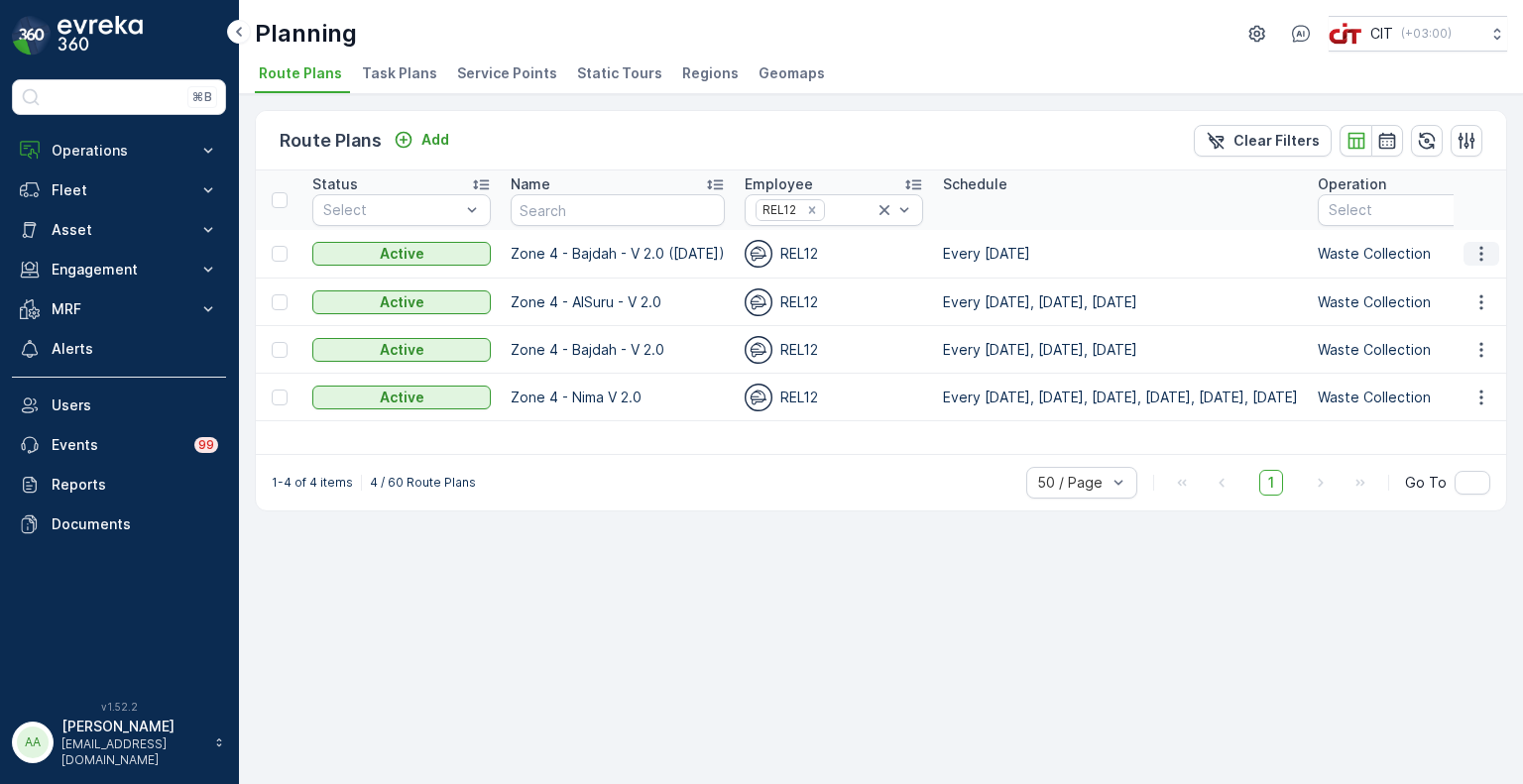
click at [1476, 250] on icon "button" at bounding box center [1481, 254] width 20 height 20
click at [1438, 283] on span "Edit Route Plan" at bounding box center [1462, 283] width 103 height 20
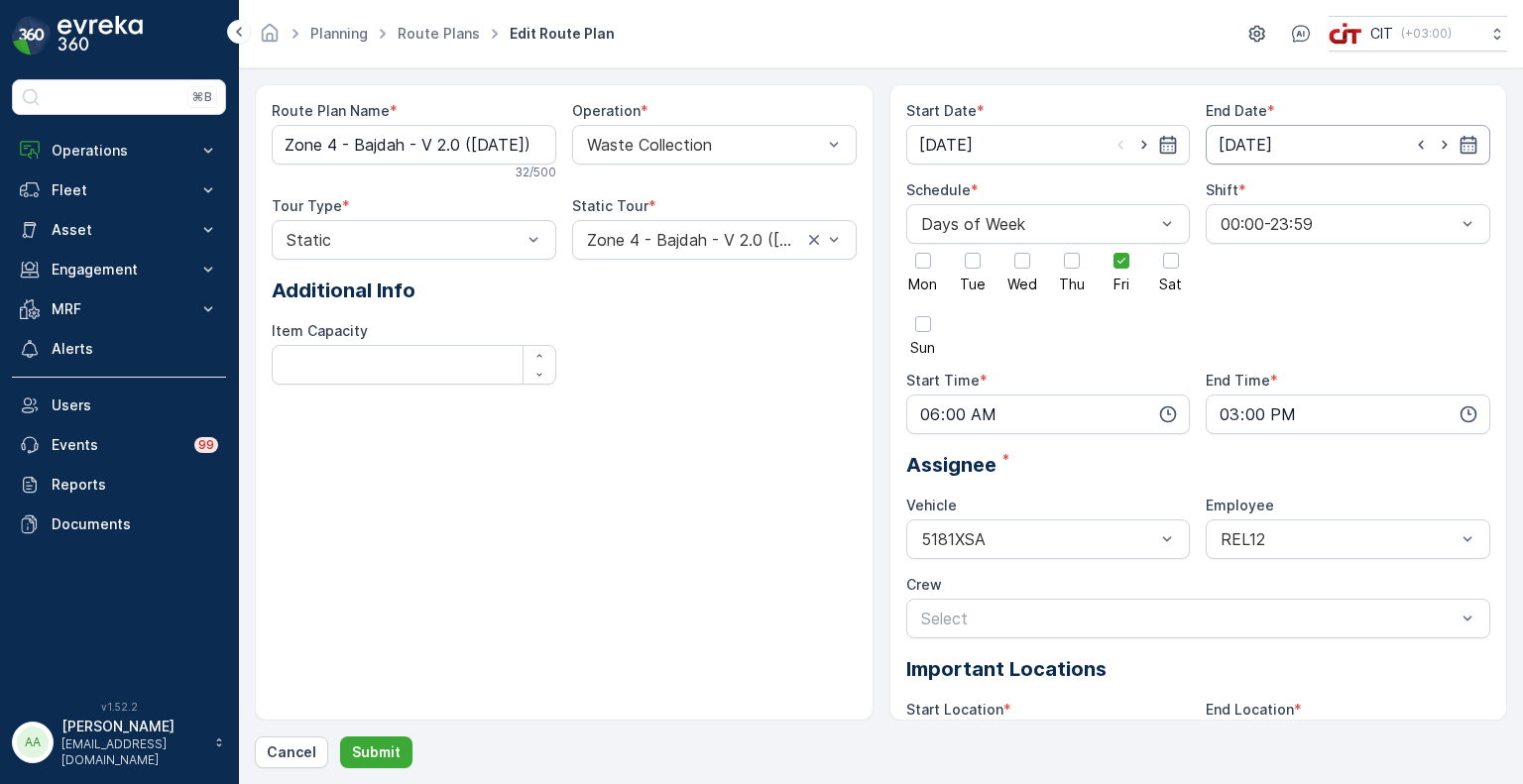
click at [1317, 132] on input "[DATE]" at bounding box center [1348, 144] width 285 height 40
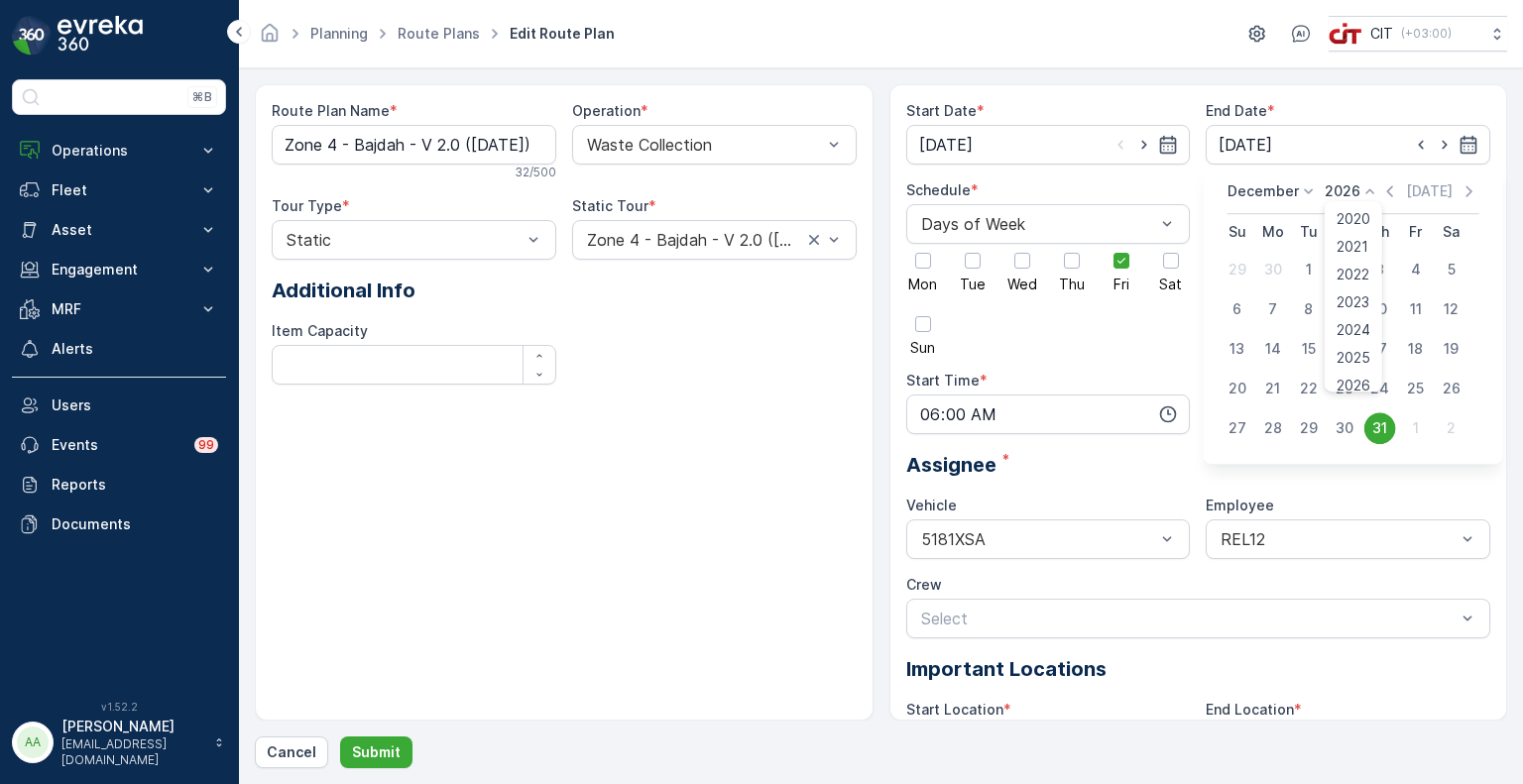
click at [1352, 188] on p "2026" at bounding box center [1343, 191] width 36 height 20
click at [1363, 355] on span "2025" at bounding box center [1354, 358] width 34 height 20
click at [1277, 191] on p "December" at bounding box center [1263, 191] width 72 height 20
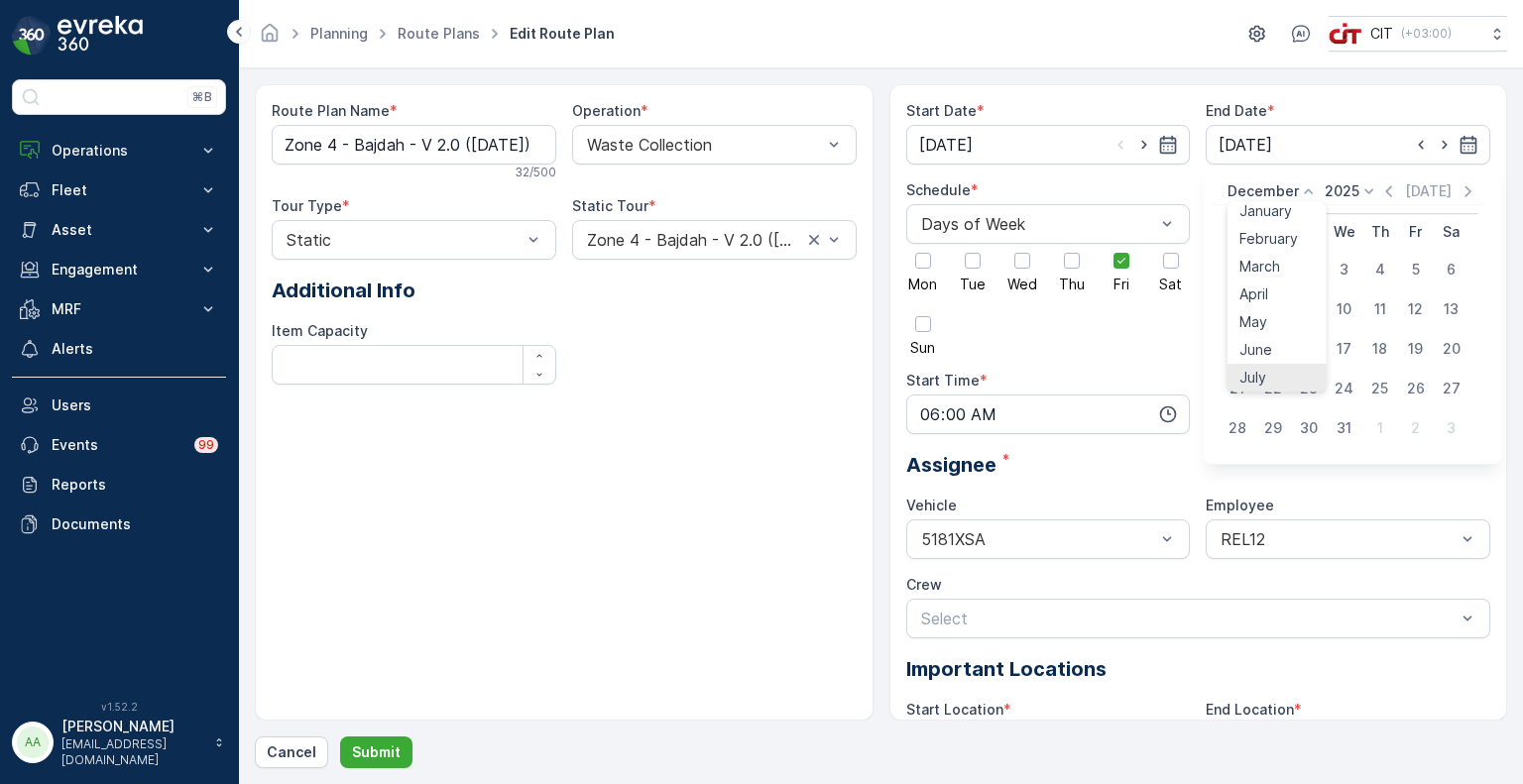
scroll to position [150, 0]
click at [1267, 285] on span "September" at bounding box center [1277, 291] width 76 height 20
click at [1347, 197] on p "2025" at bounding box center [1348, 191] width 35 height 20
click at [1464, 190] on icon "button" at bounding box center [1474, 191] width 20 height 20
click at [1233, 348] on div "12" at bounding box center [1237, 349] width 32 height 32
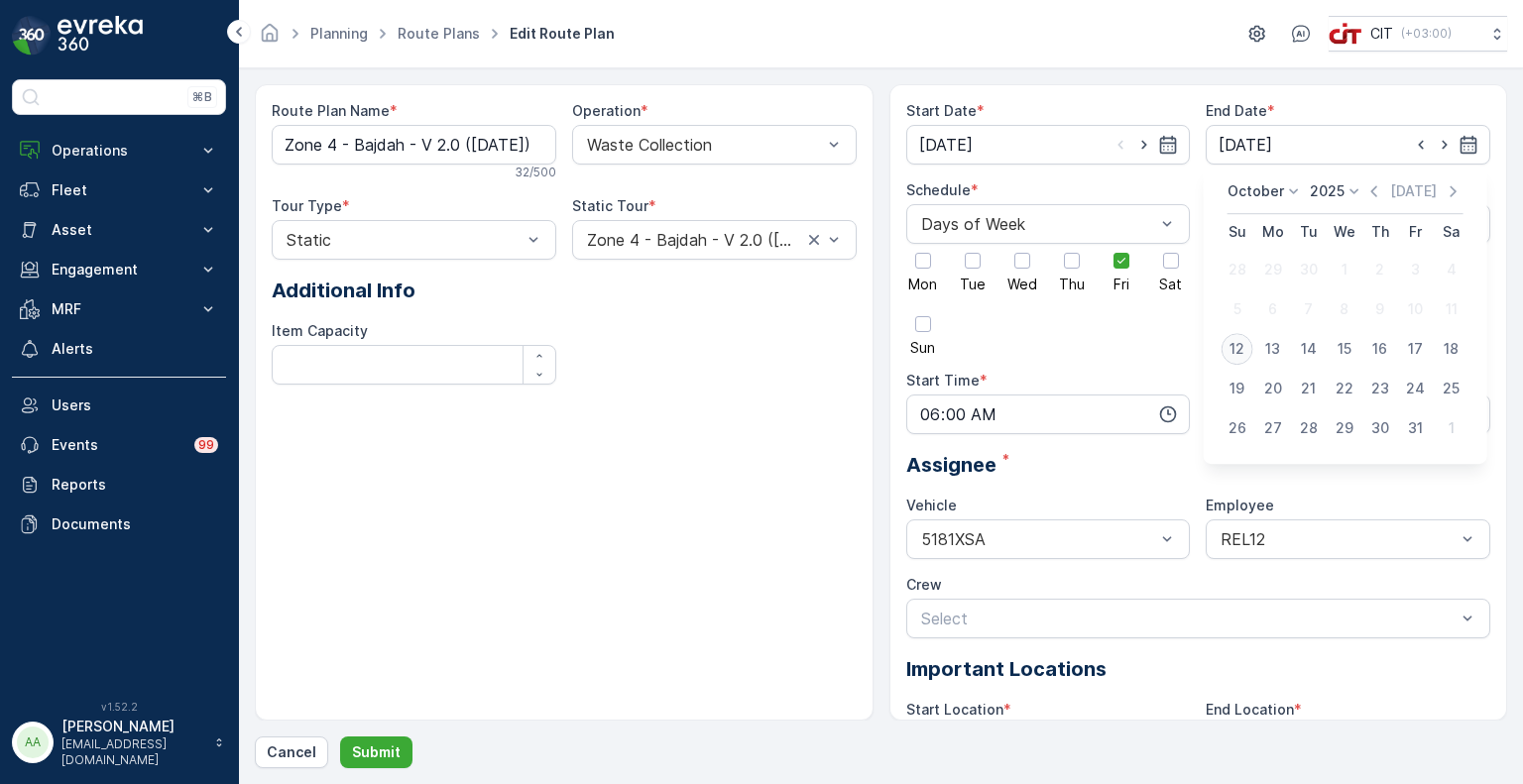
type input "[DATE]"
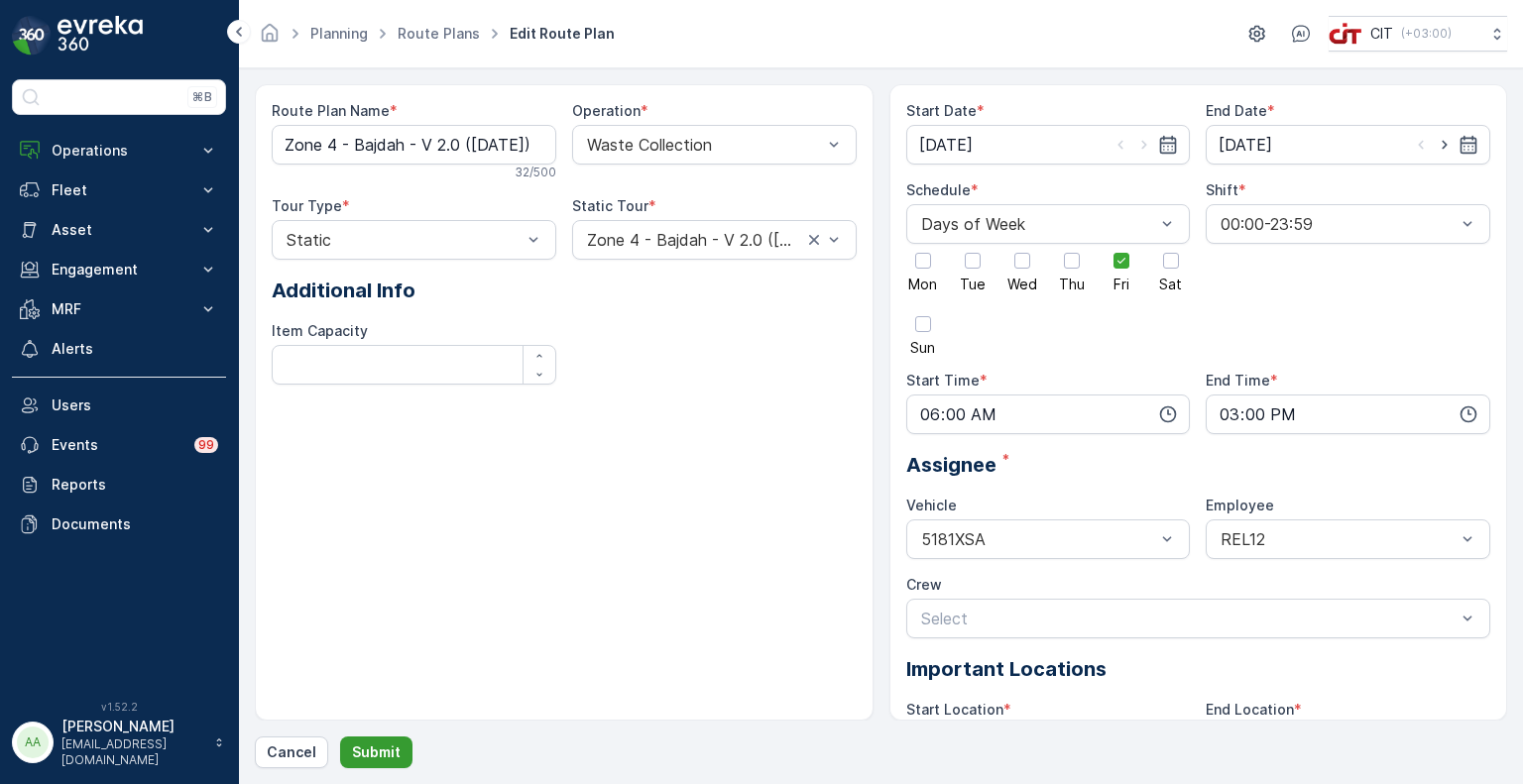
click at [364, 752] on p "Submit" at bounding box center [376, 752] width 49 height 20
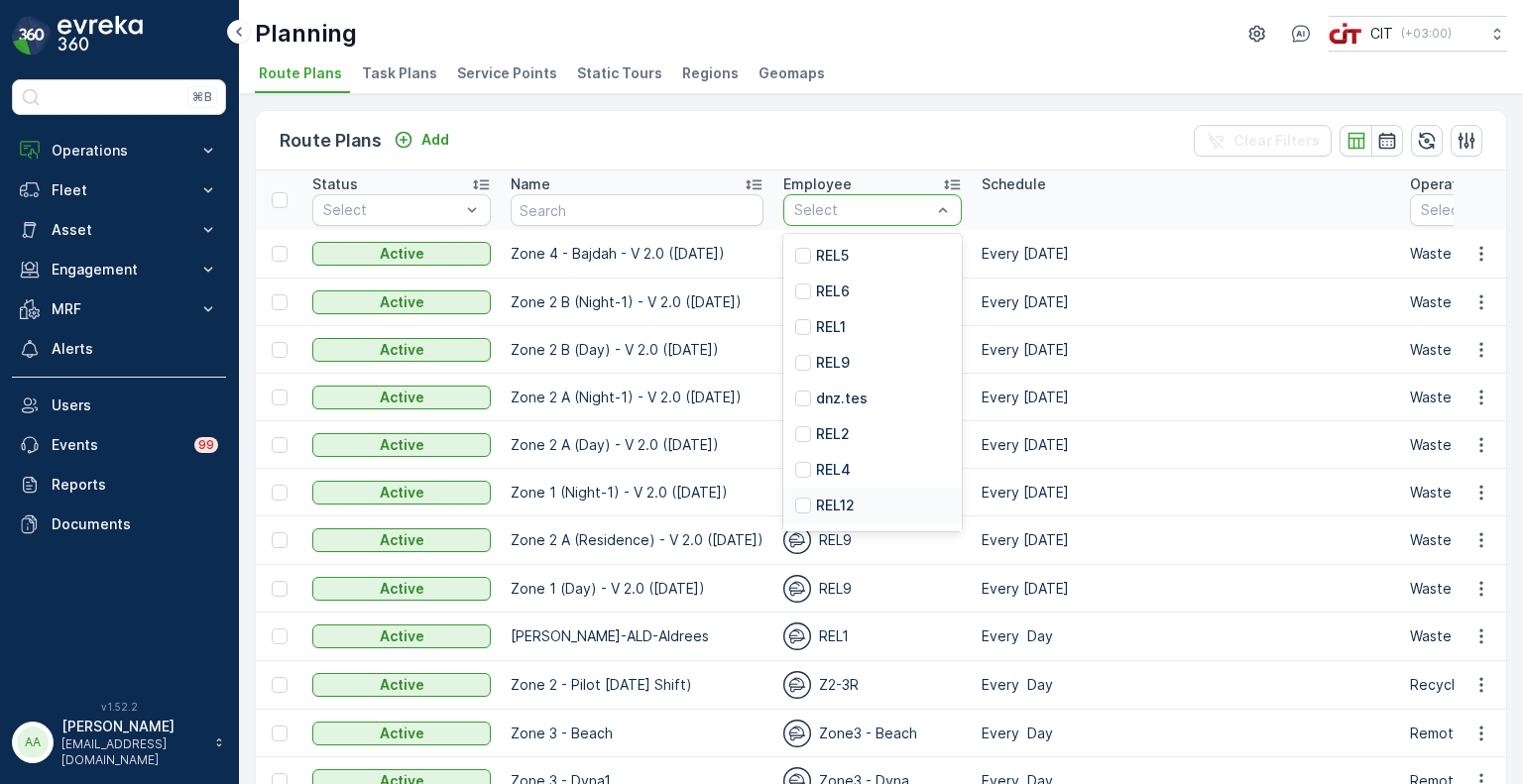
click at [845, 508] on p "REL12" at bounding box center [835, 505] width 39 height 20
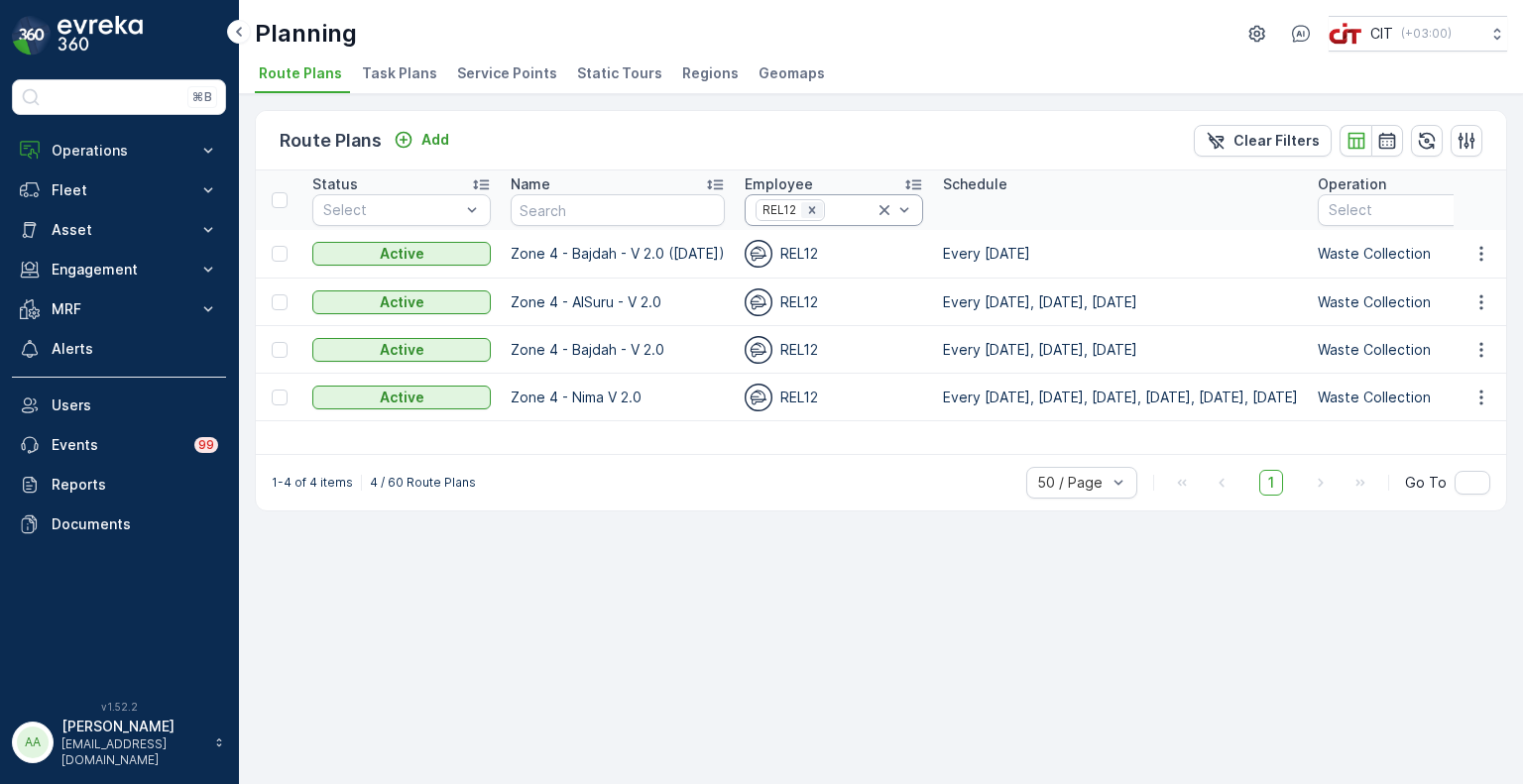
click at [808, 209] on icon "Remove REL12" at bounding box center [812, 210] width 14 height 14
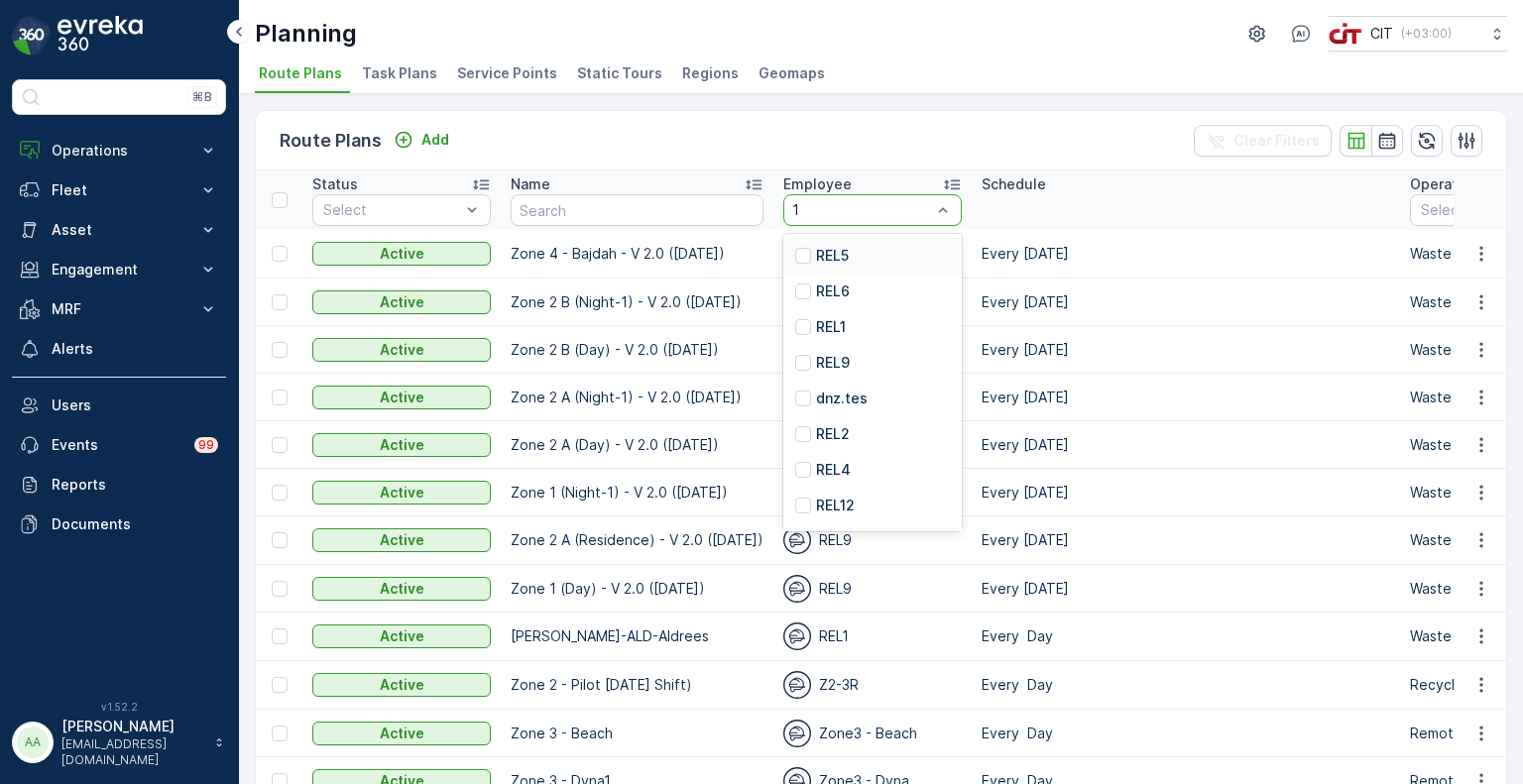
type input "13"
click at [851, 463] on div "REL13" at bounding box center [872, 470] width 178 height 36
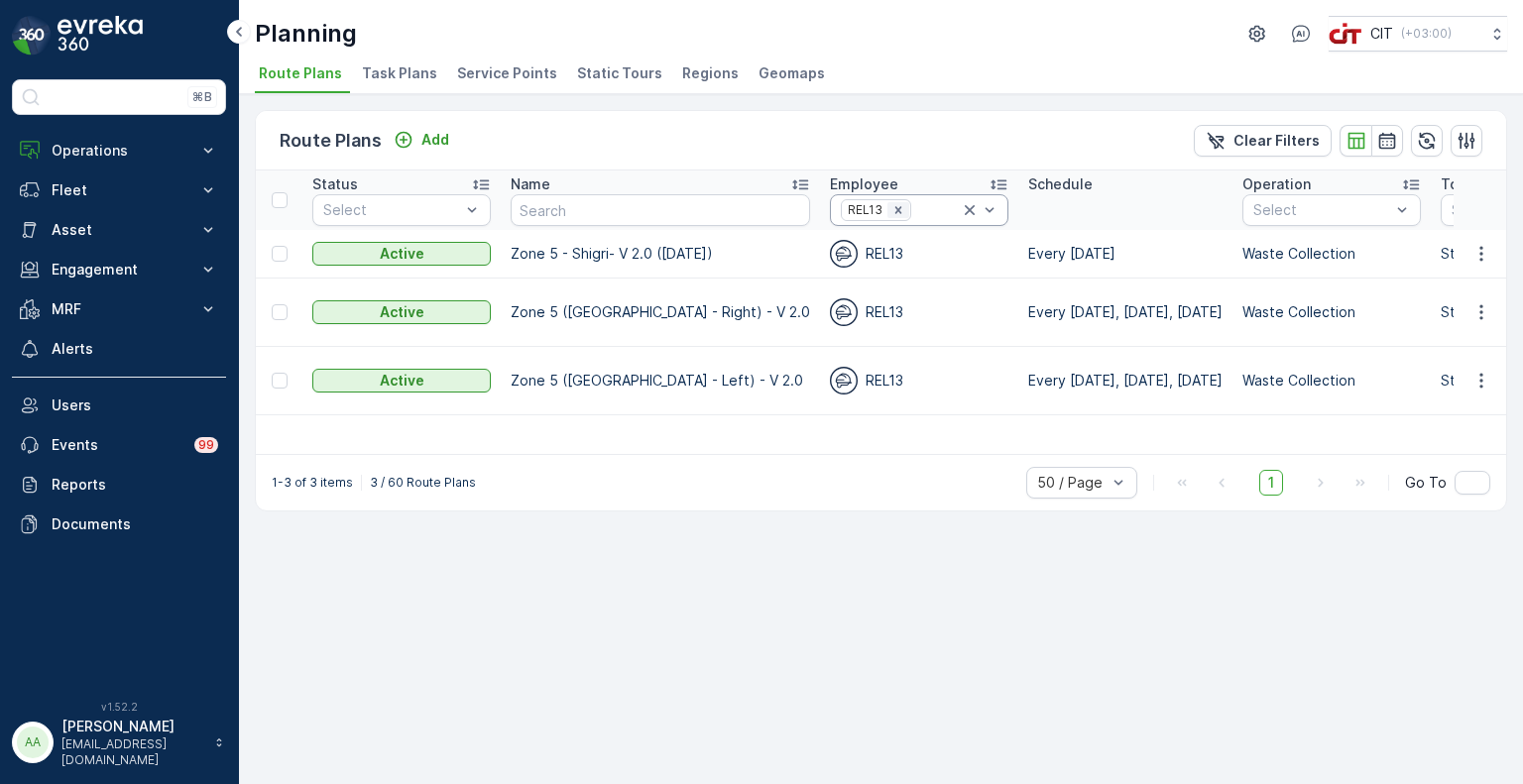
click at [891, 210] on icon "Remove REL13" at bounding box center [898, 210] width 14 height 14
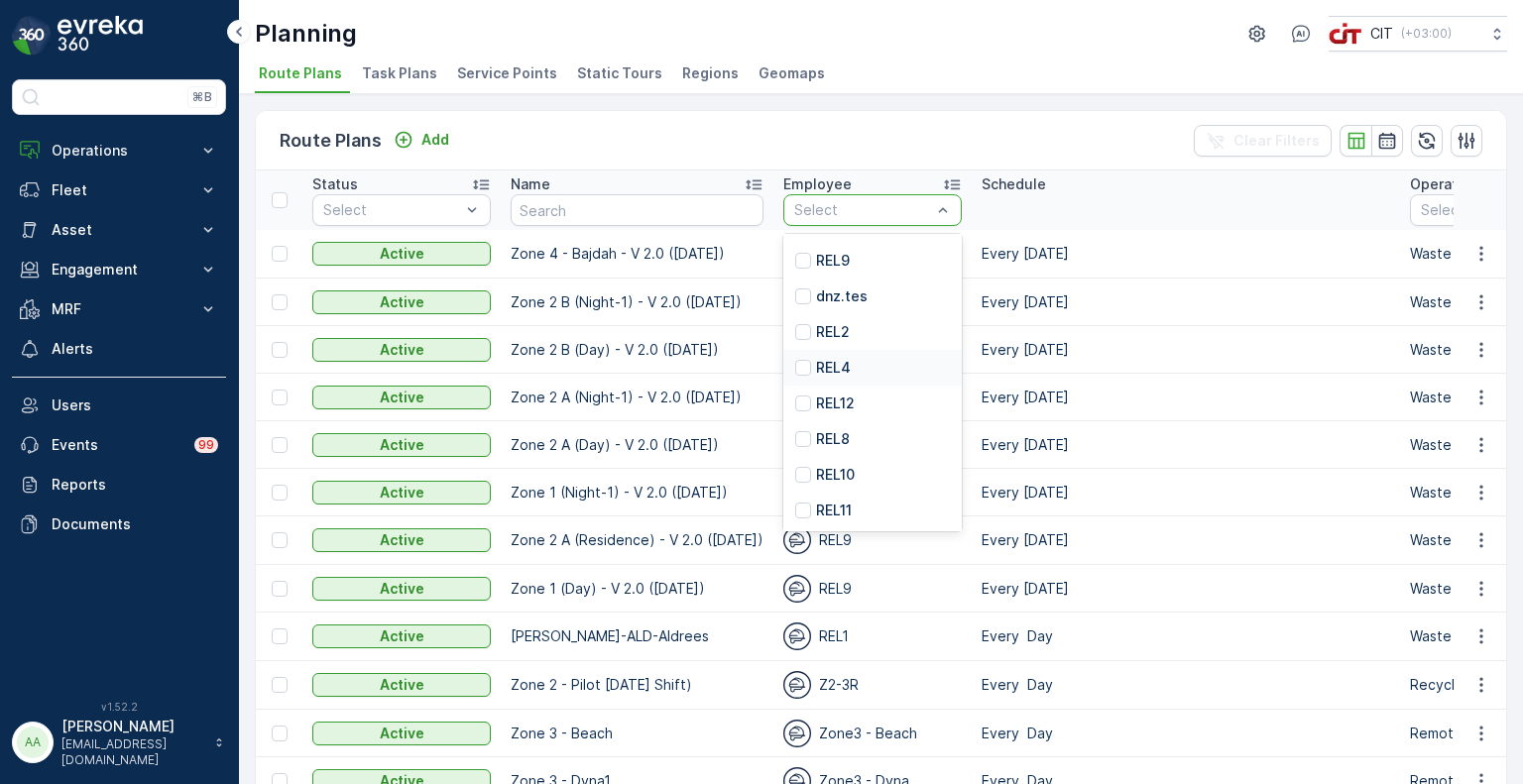
scroll to position [103, 0]
click at [817, 480] on p "REL10" at bounding box center [835, 474] width 39 height 20
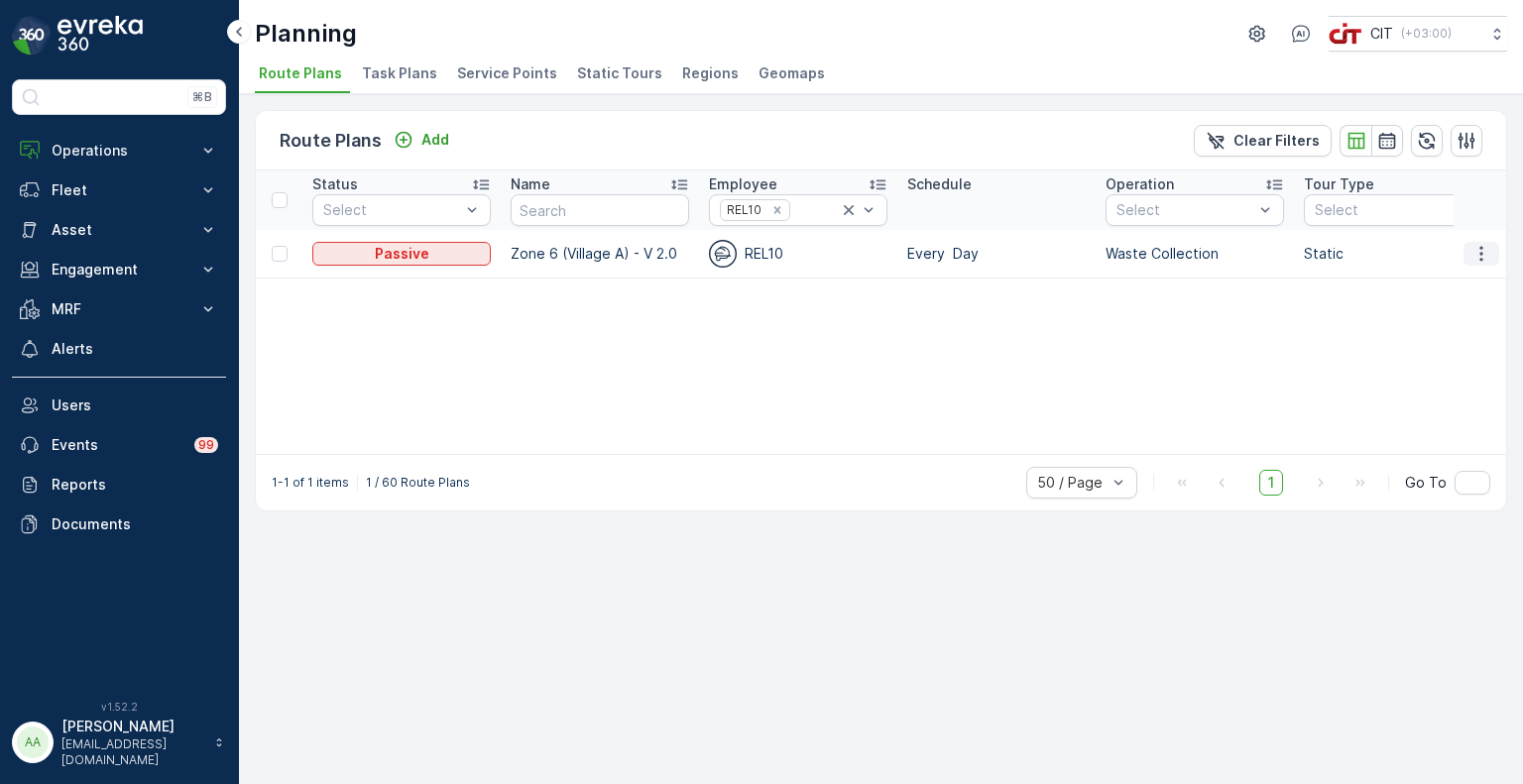
click at [1483, 253] on icon "button" at bounding box center [1481, 254] width 20 height 20
click at [1445, 278] on span "Edit Route Plan" at bounding box center [1462, 282] width 103 height 20
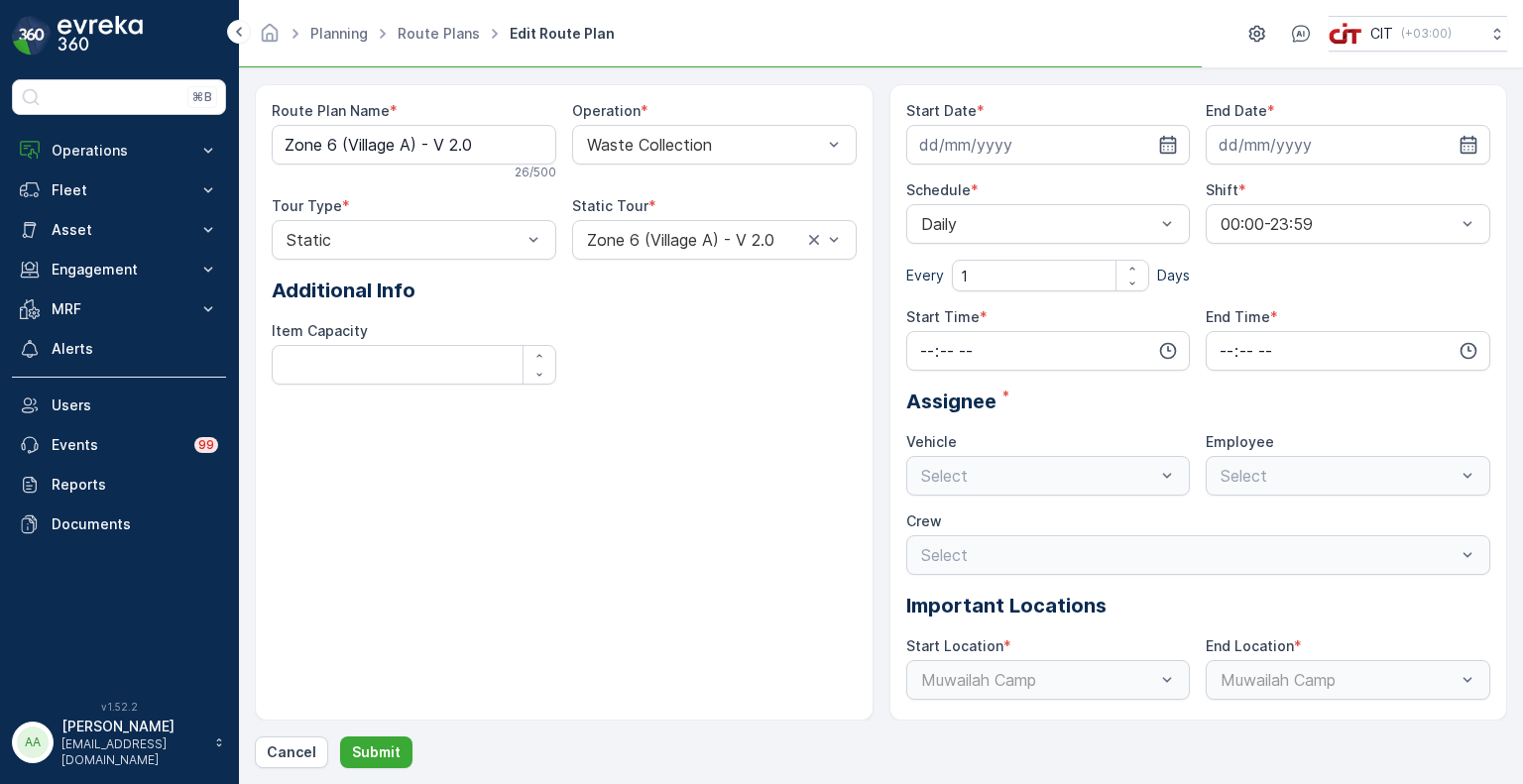
type input "[DATE]"
type input "06:00"
type input "18:00"
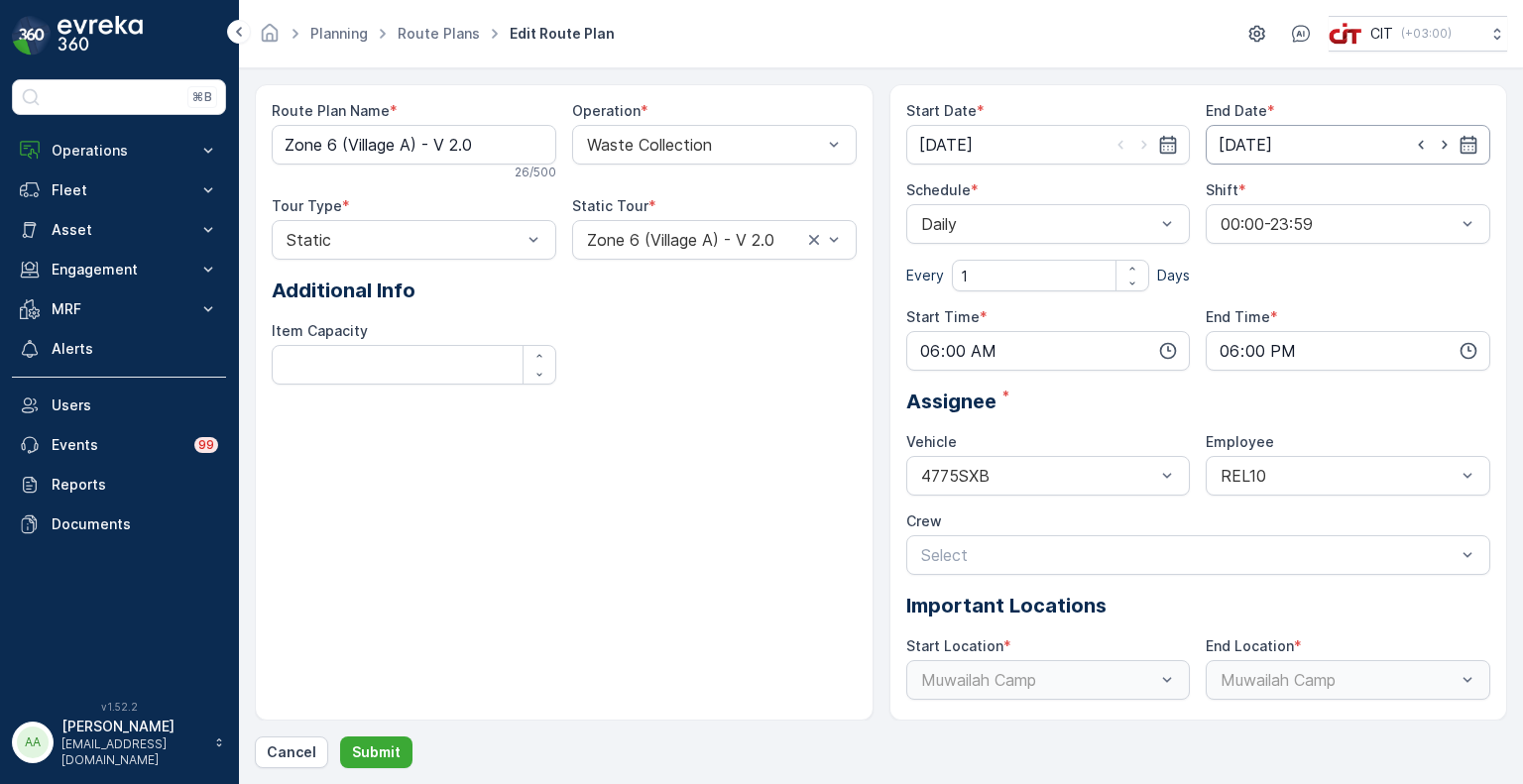
click at [1244, 149] on input "[DATE]" at bounding box center [1348, 144] width 285 height 40
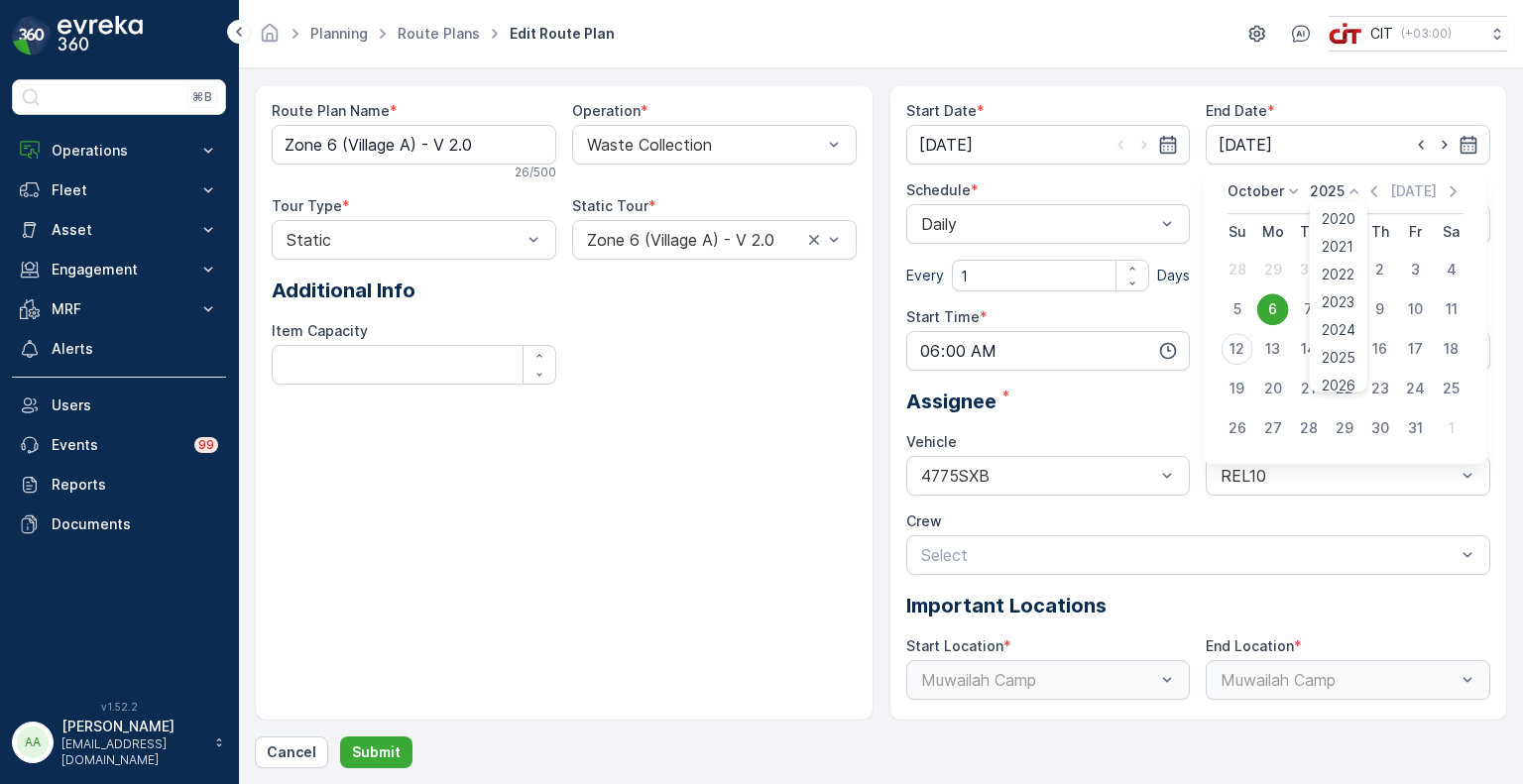
click at [1337, 193] on p "2025" at bounding box center [1327, 191] width 35 height 20
click at [1330, 378] on span "2026" at bounding box center [1339, 377] width 34 height 20
click at [1447, 190] on icon "button" at bounding box center [1454, 191] width 20 height 20
click at [1447, 190] on div "[DATE]" at bounding box center [1429, 191] width 100 height 20
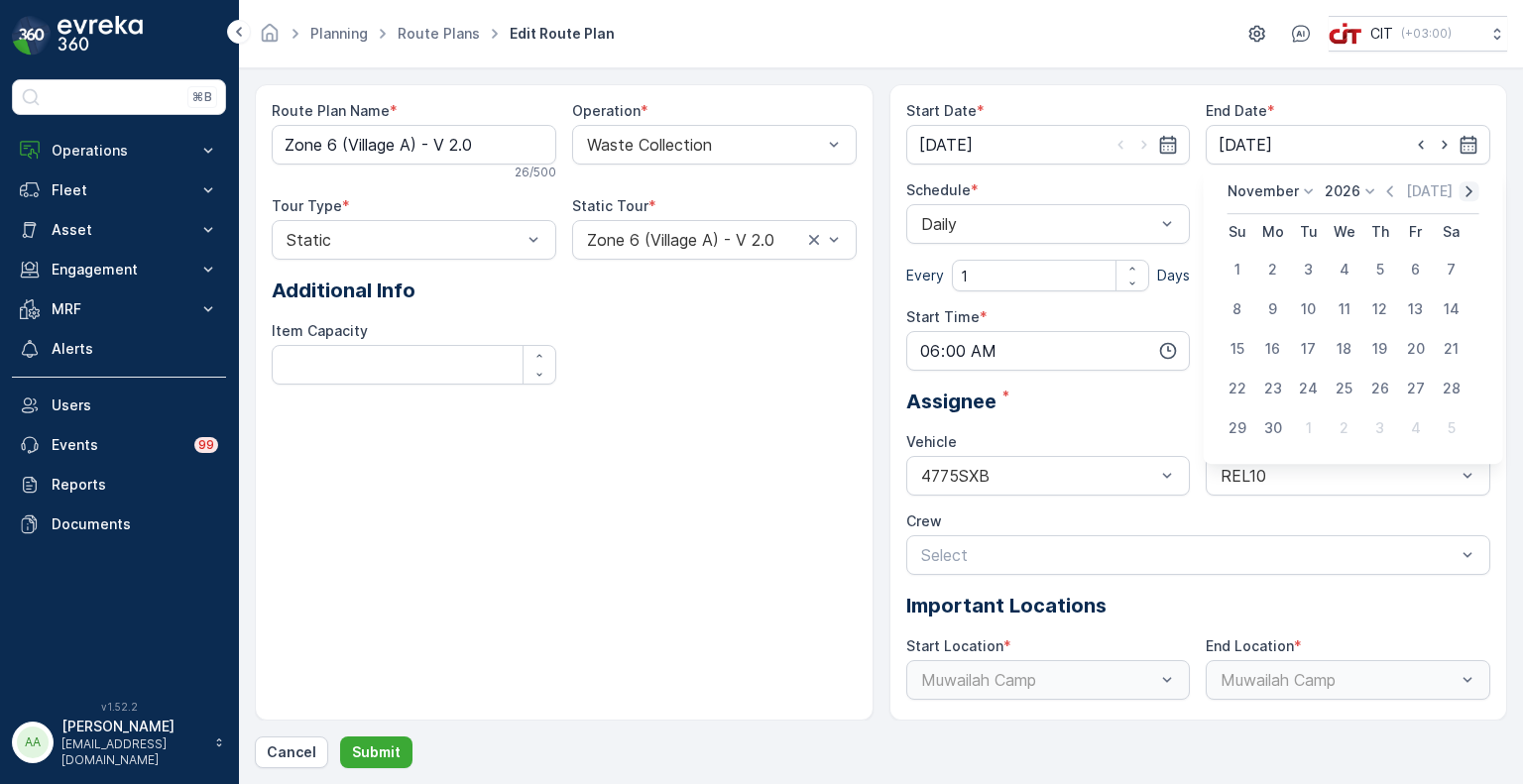
click at [1459, 190] on icon "button" at bounding box center [1469, 191] width 20 height 20
click at [1378, 427] on div "31" at bounding box center [1380, 428] width 32 height 32
type input "[DATE]"
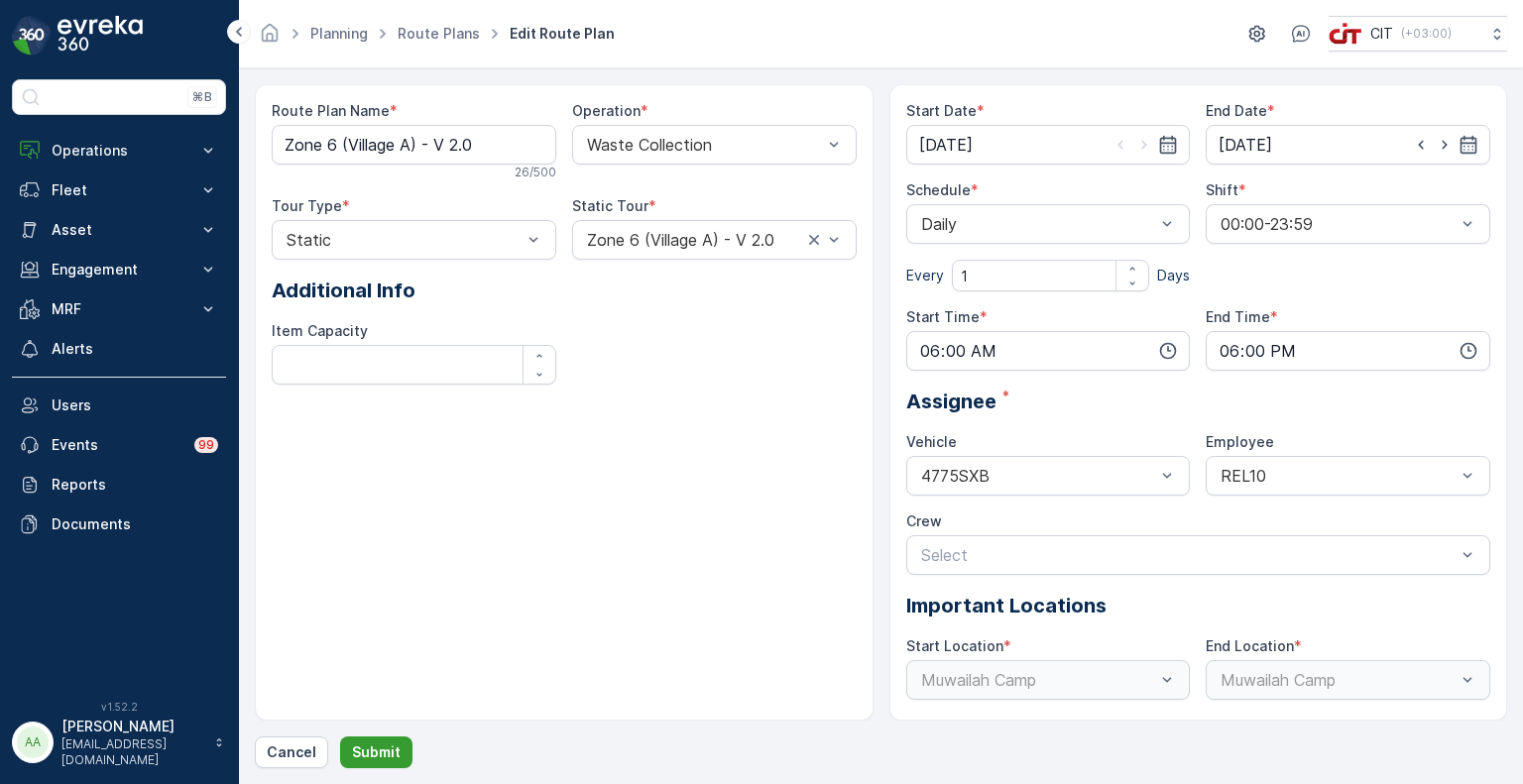
click at [378, 749] on p "Submit" at bounding box center [376, 752] width 49 height 20
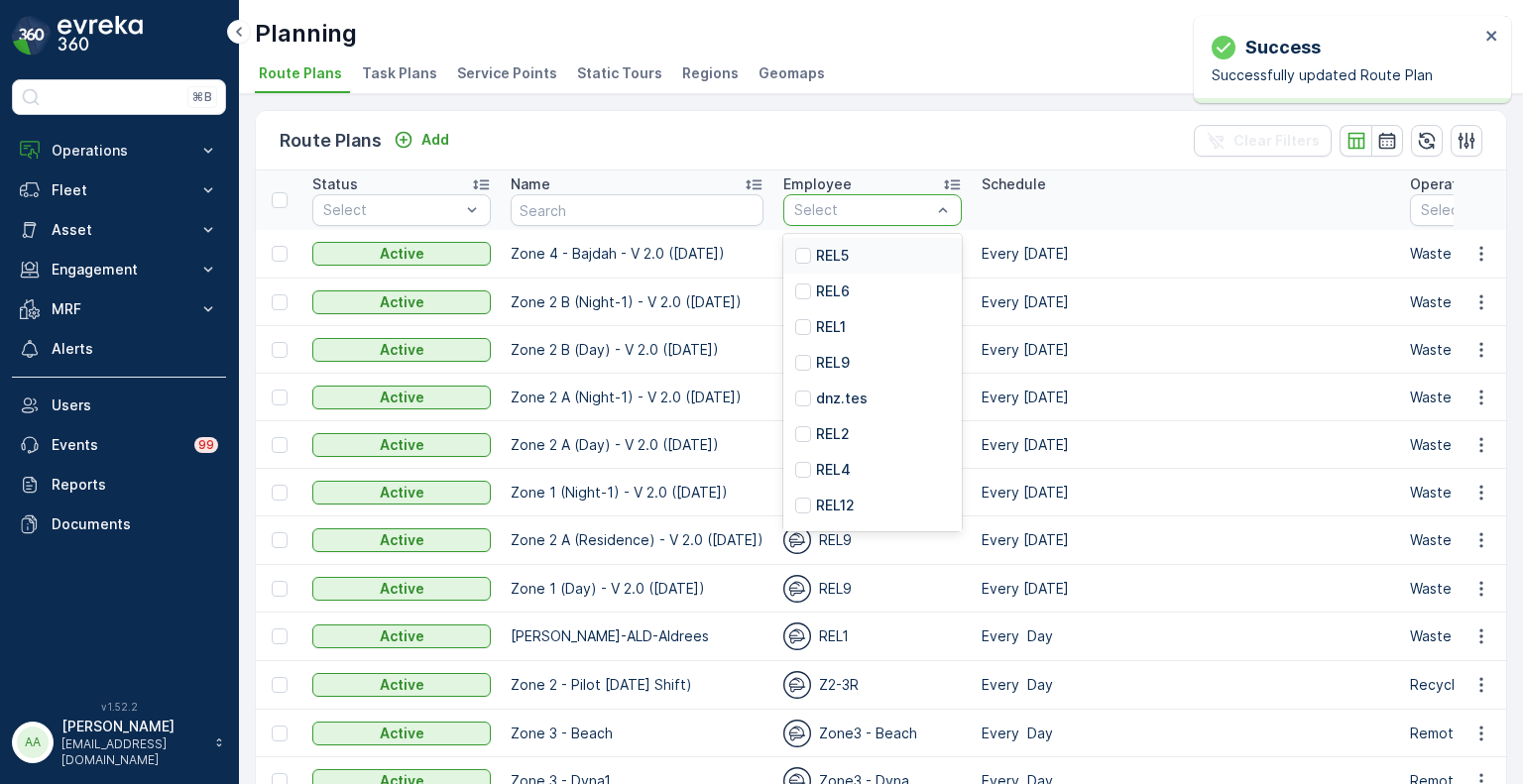
click at [857, 219] on div "Select" at bounding box center [872, 210] width 178 height 32
type input "10"
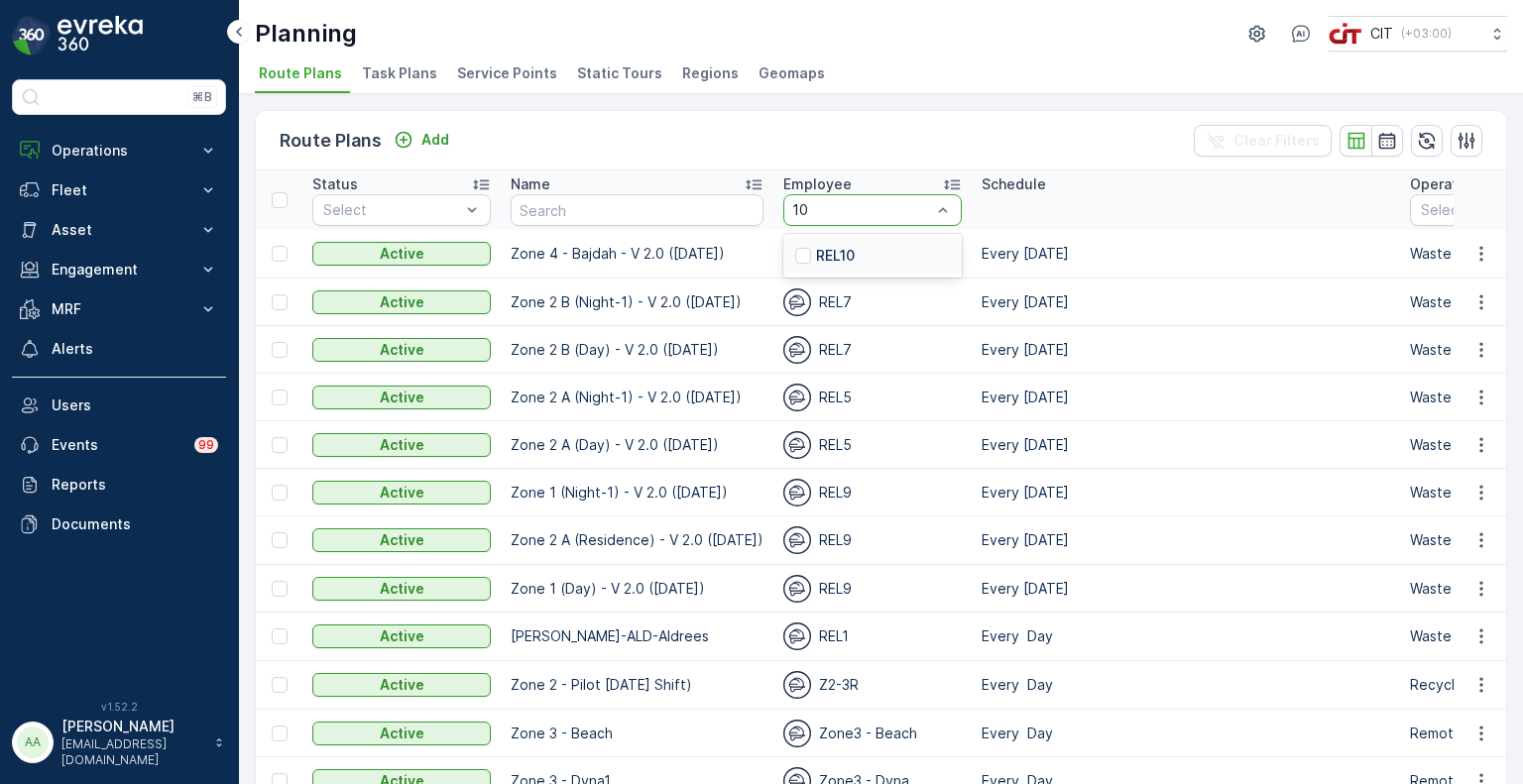
click at [816, 257] on p "REL10" at bounding box center [835, 256] width 39 height 20
